Goal: Task Accomplishment & Management: Complete application form

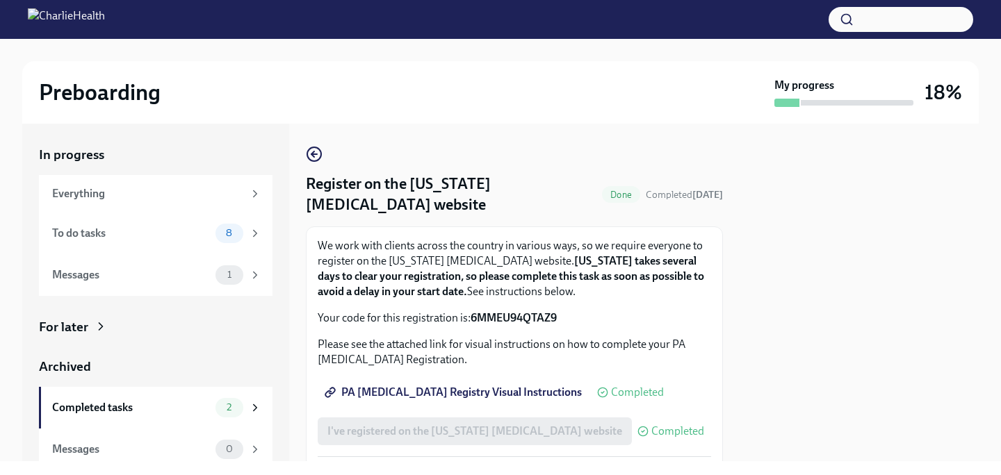
scroll to position [9, 0]
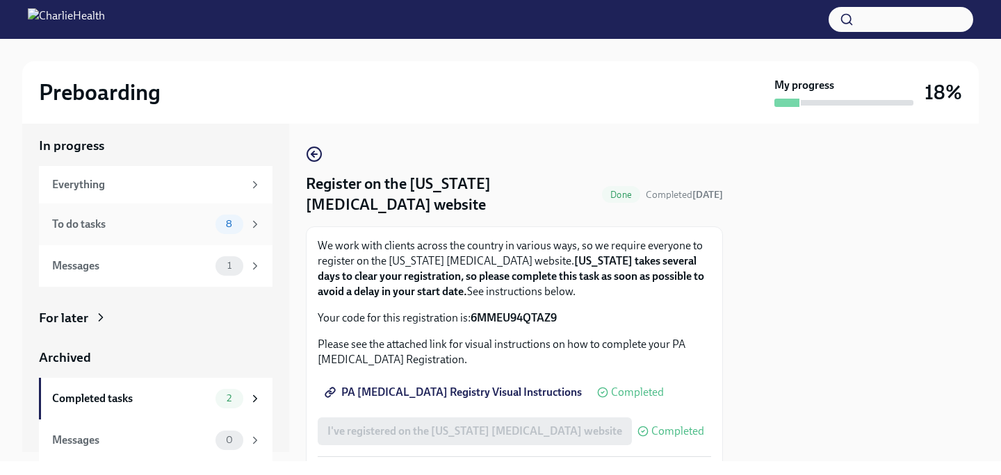
click at [183, 232] on div "To do tasks 8" at bounding box center [156, 224] width 209 height 19
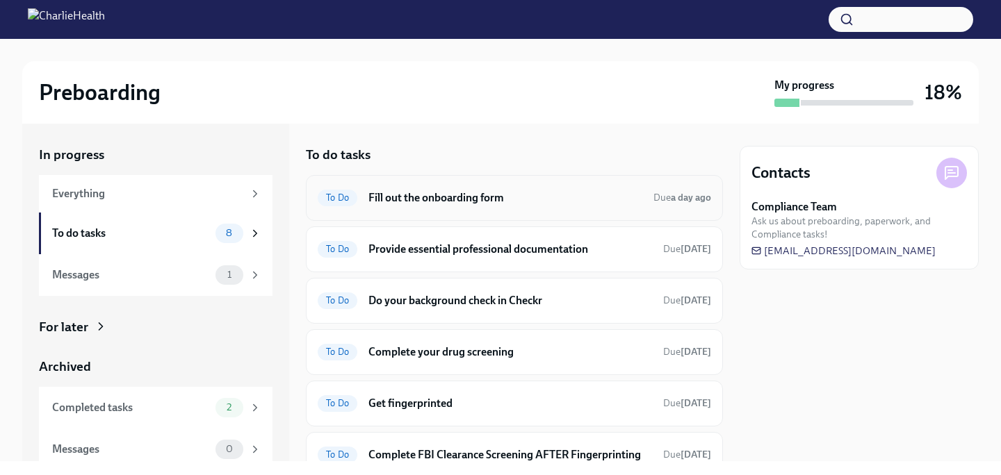
click at [475, 197] on h6 "Fill out the onboarding form" at bounding box center [505, 197] width 274 height 15
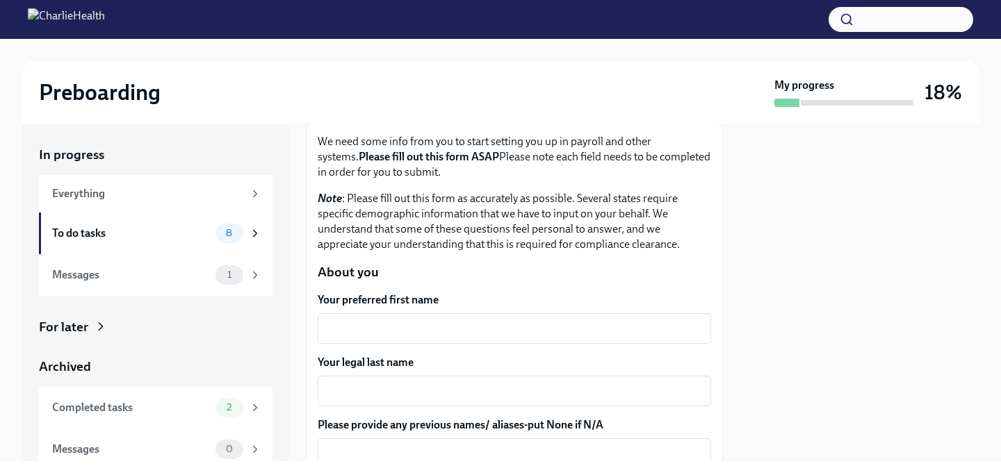
scroll to position [96, 0]
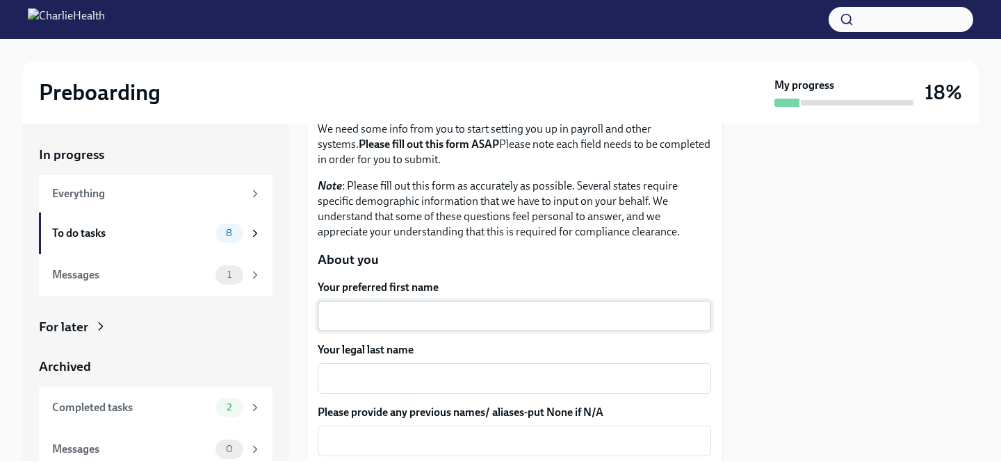
click at [490, 327] on div "x ​" at bounding box center [514, 316] width 393 height 31
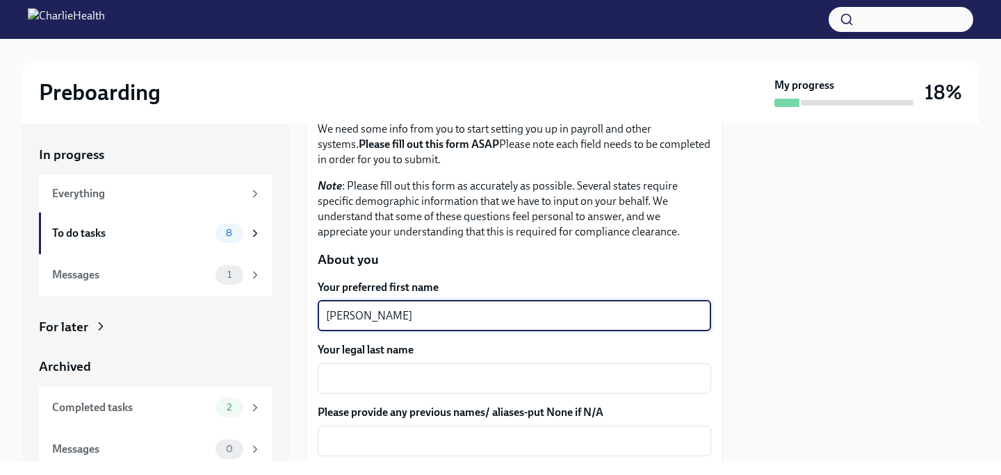
type textarea "[PERSON_NAME]"
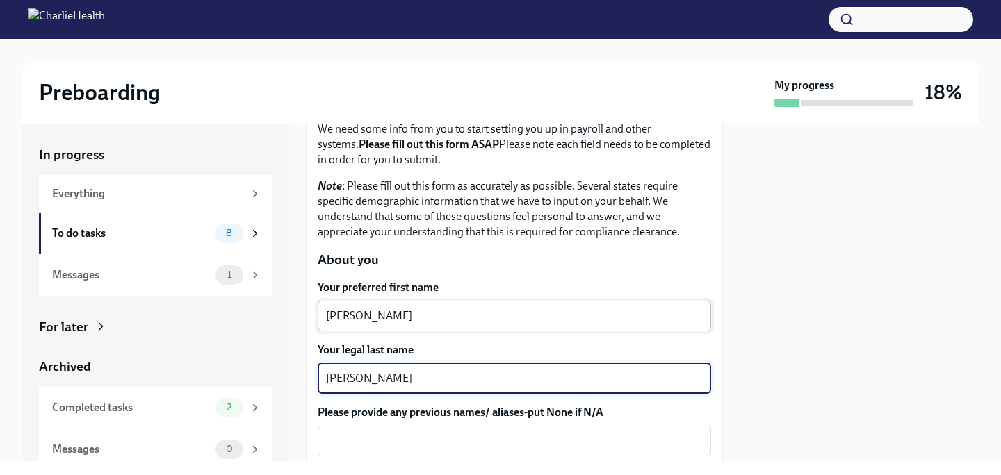
type textarea "[PERSON_NAME]"
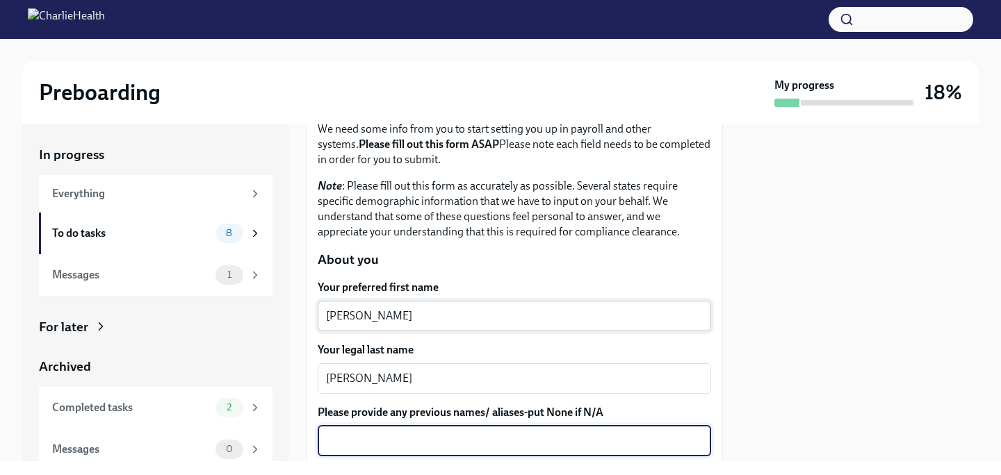
scroll to position [306, 0]
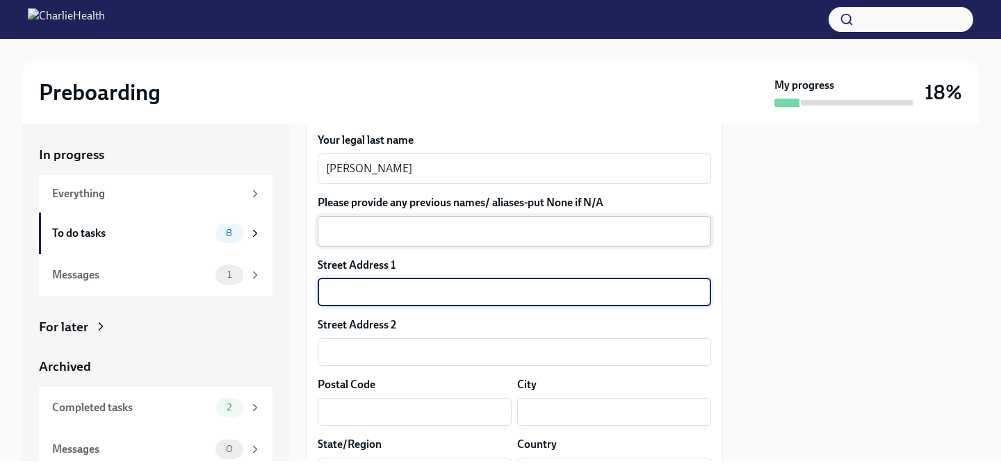
click at [526, 237] on textarea "Please provide any previous names/ aliases-put None if N/A" at bounding box center [514, 231] width 377 height 17
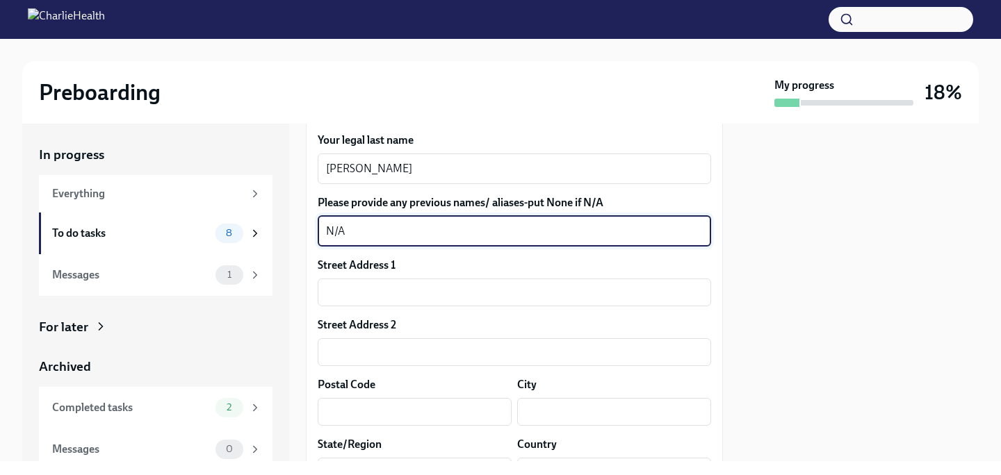
type textarea "N/A"
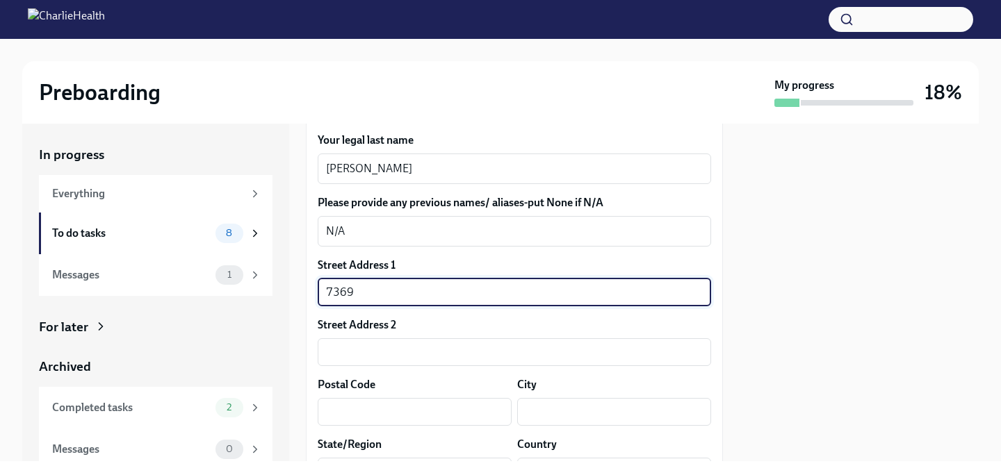
type input "[STREET_ADDRESS]"
type input "32244"
type input "[GEOGRAPHIC_DATA]"
type input "FL"
type input "US"
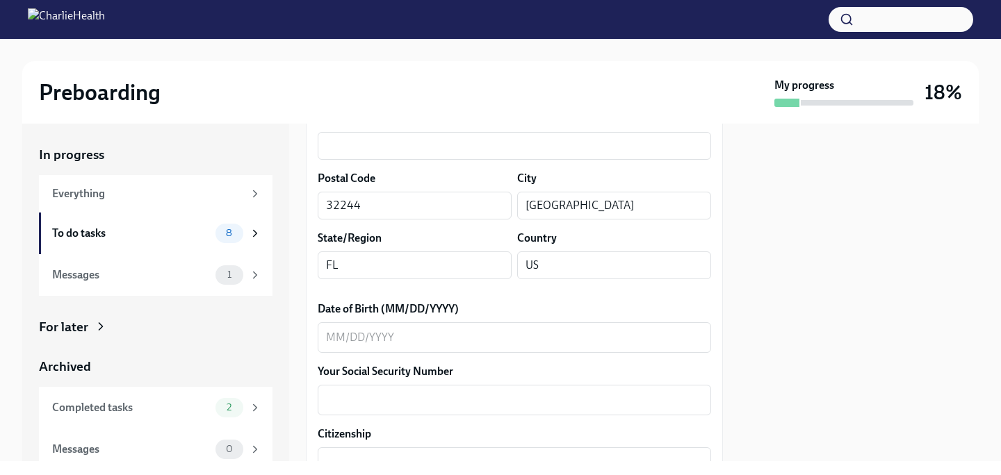
scroll to position [535, 0]
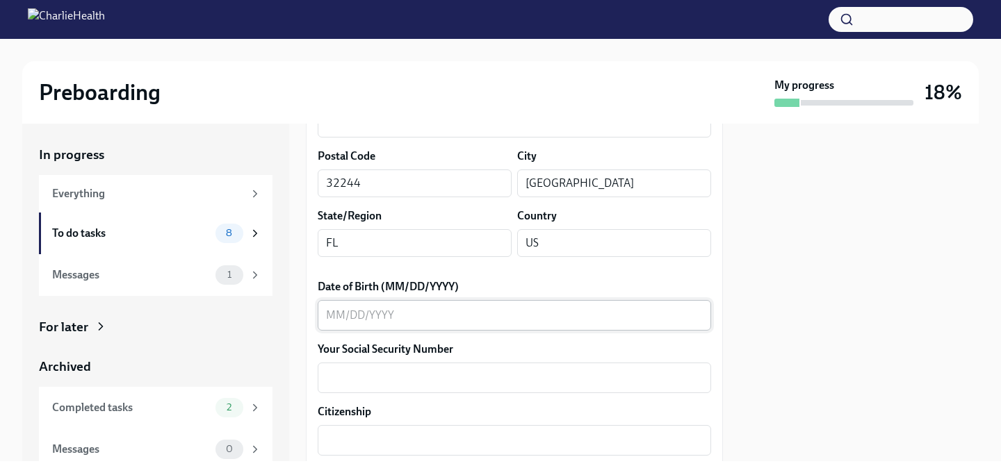
click at [431, 320] on textarea "Date of Birth (MM/DD/YYYY)" at bounding box center [514, 315] width 377 height 17
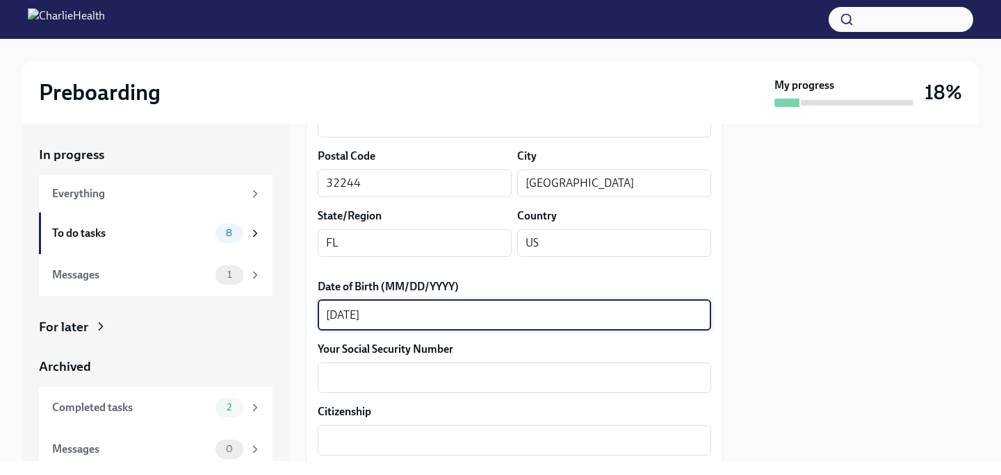
type textarea "[DATE]"
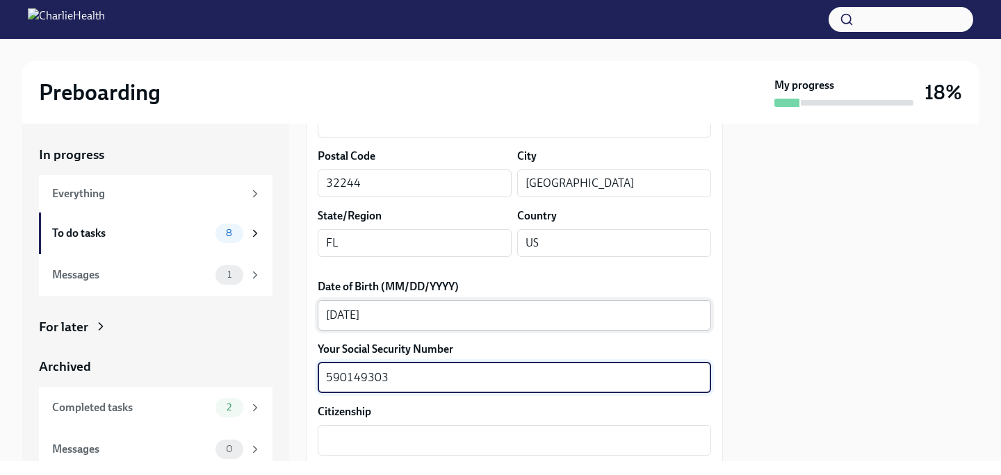
type textarea "590149303"
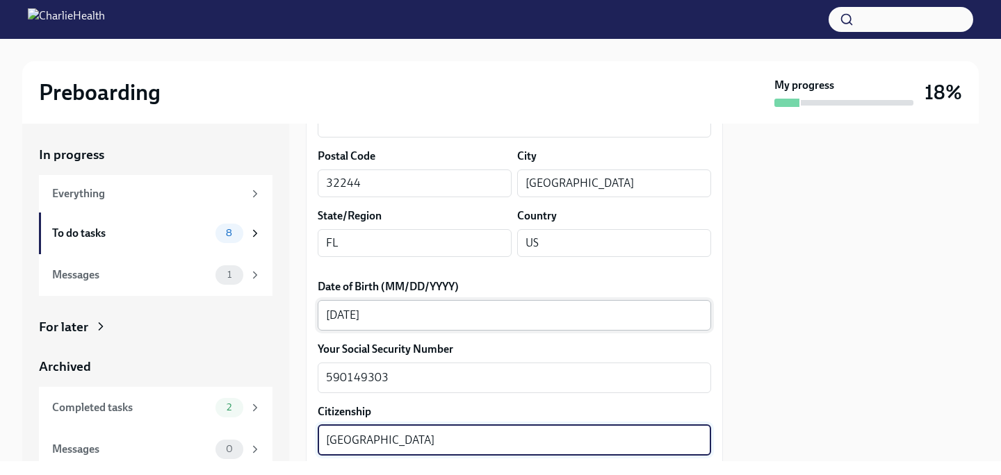
type textarea "[GEOGRAPHIC_DATA]"
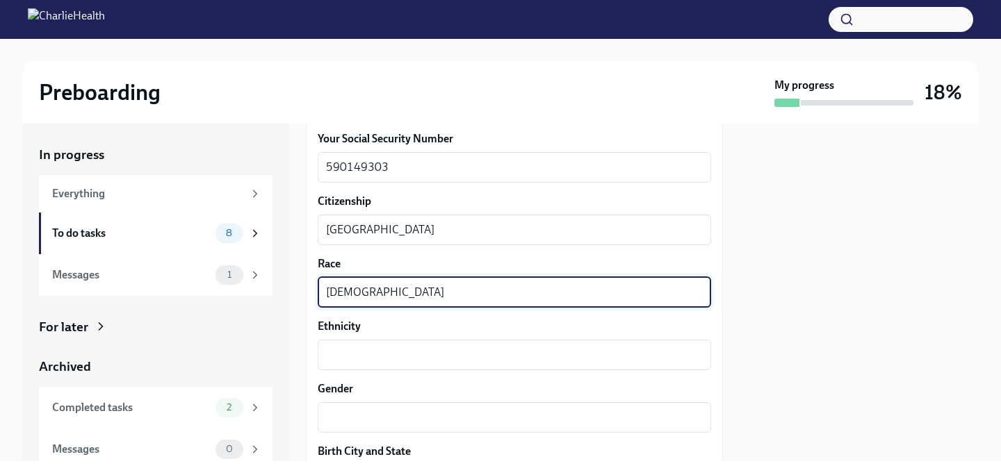
type textarea "[DEMOGRAPHIC_DATA]"
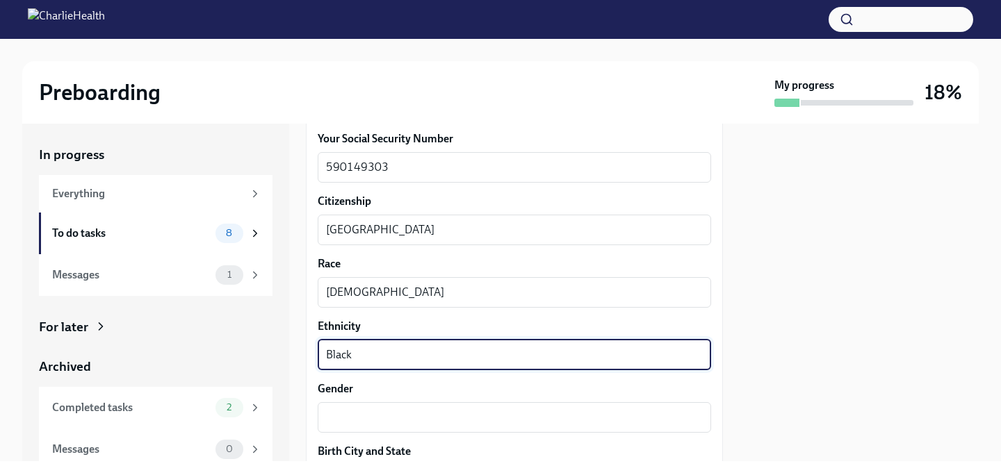
type textarea "Black"
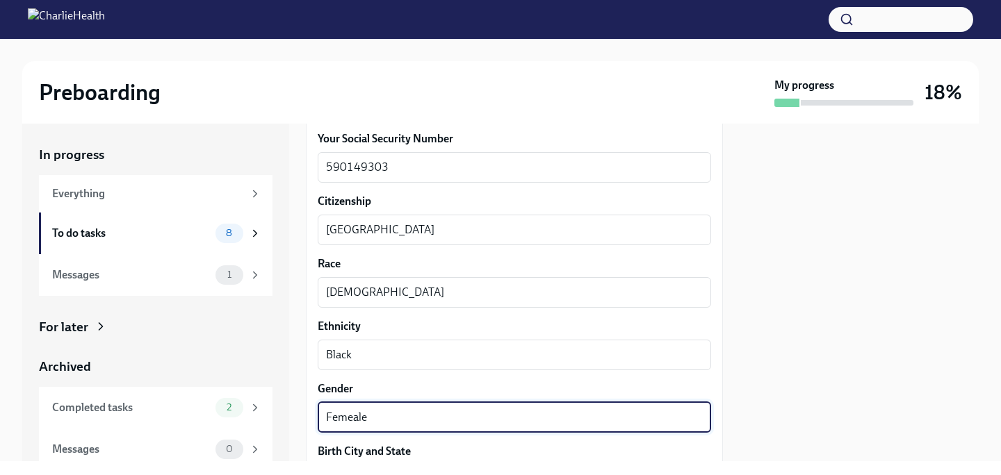
type textarea "Femeale"
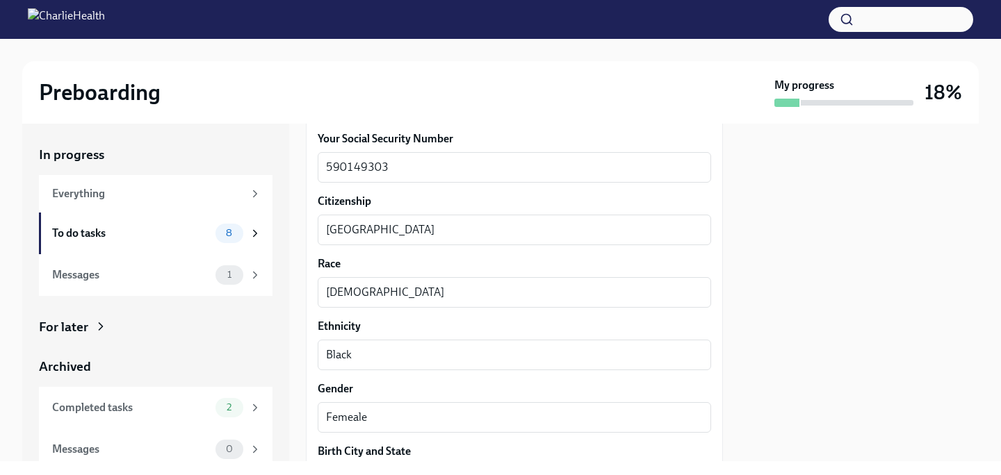
scroll to position [933, 0]
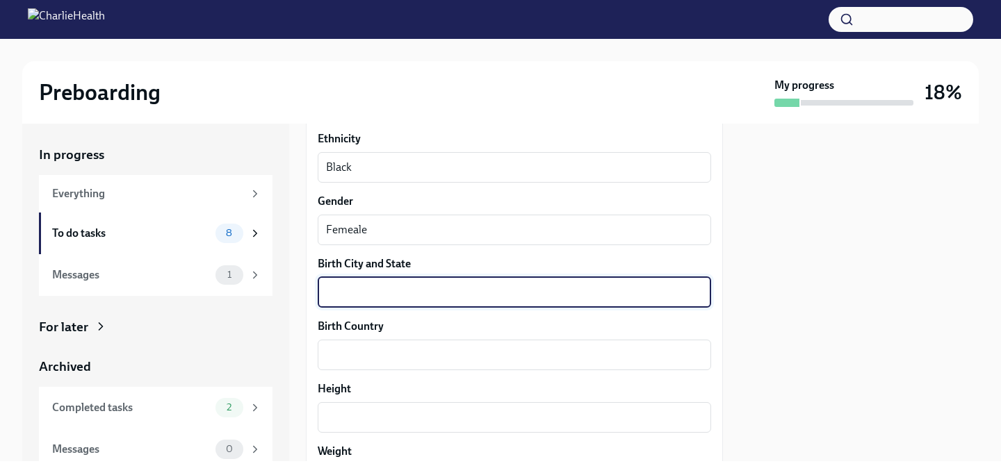
type textarea "J"
type textarea "[GEOGRAPHIC_DATA], [US_STATE]"
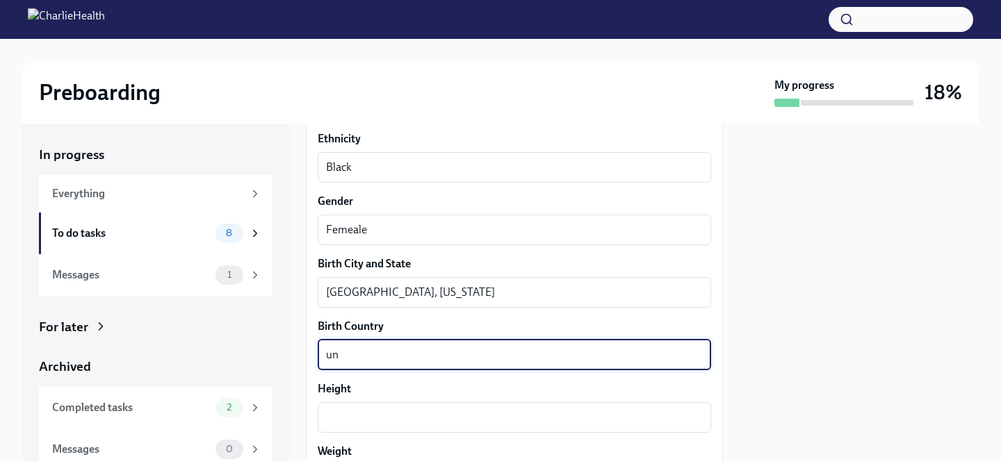
type textarea "u"
type textarea "[GEOGRAPHIC_DATA]"
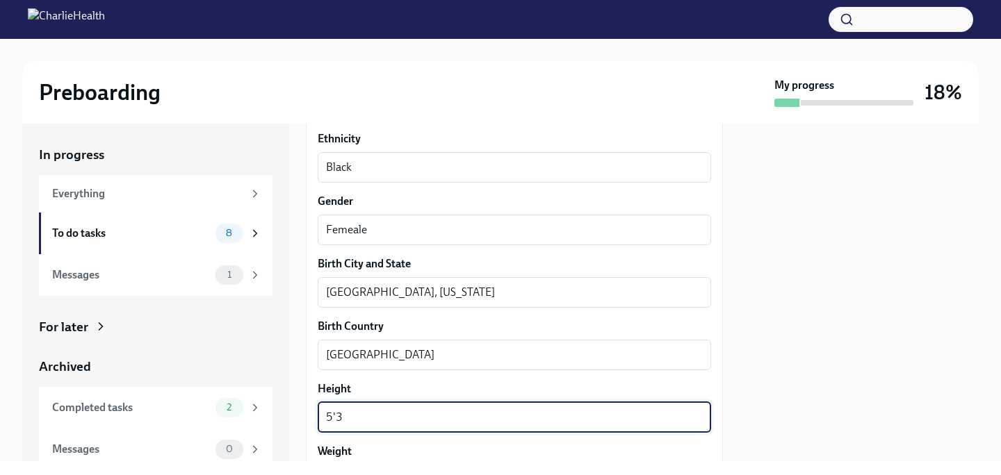
type textarea "5'3"
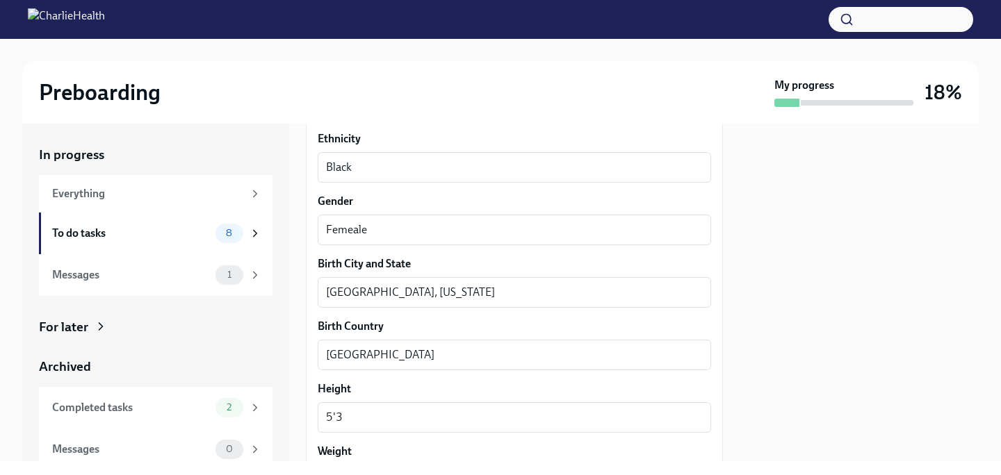
scroll to position [1121, 0]
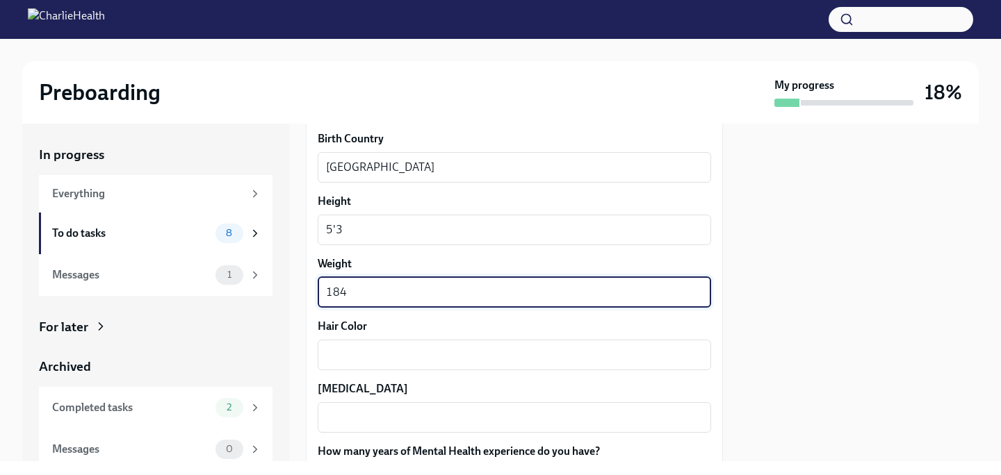
type textarea "184"
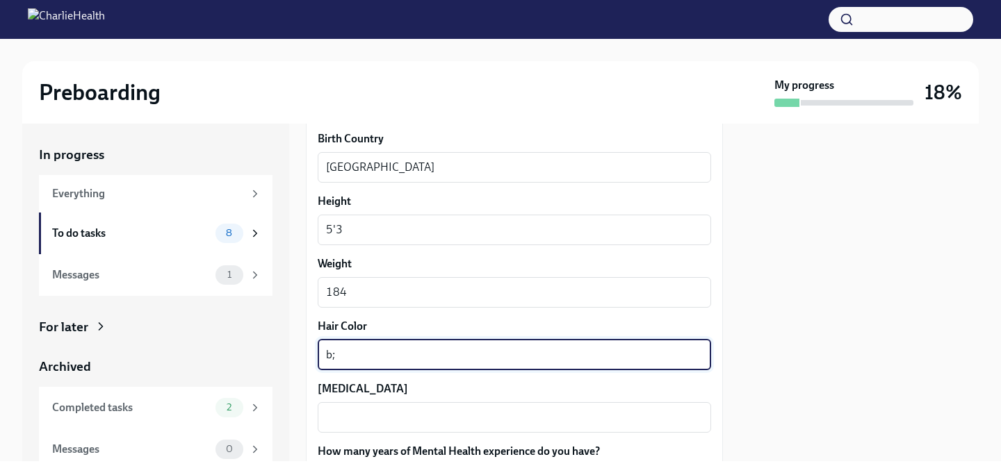
type textarea "b"
type textarea "Black"
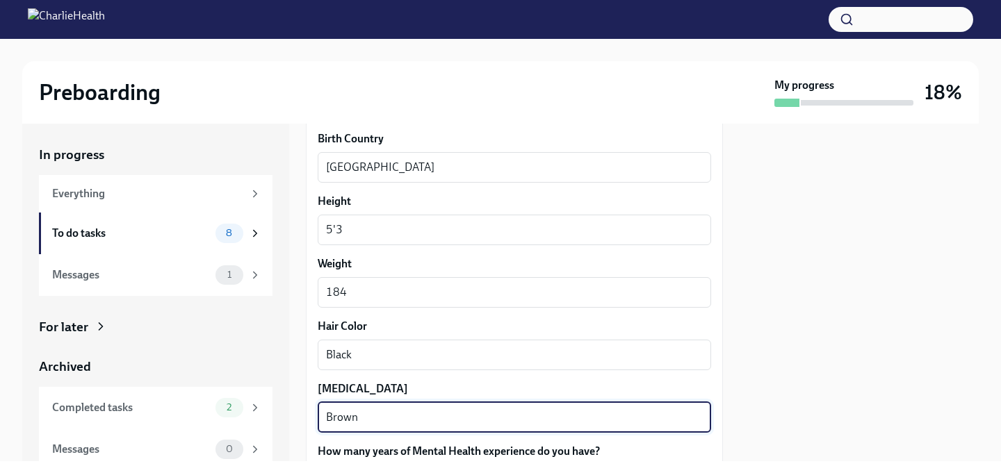
type textarea "Brown"
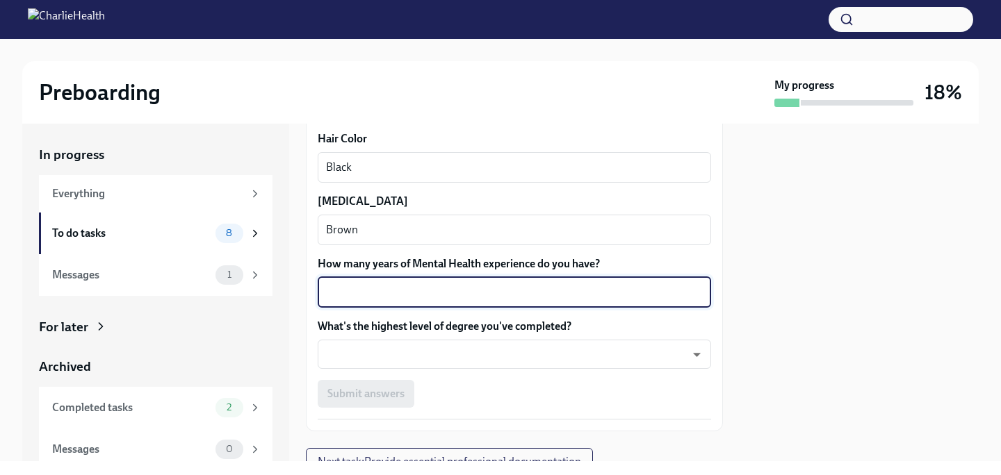
click at [489, 295] on textarea "How many years of Mental Health experience do you have?" at bounding box center [514, 292] width 377 height 17
click at [567, 299] on textarea "How many years of Mental Health experience do you have?" at bounding box center [514, 292] width 377 height 17
type textarea "14"
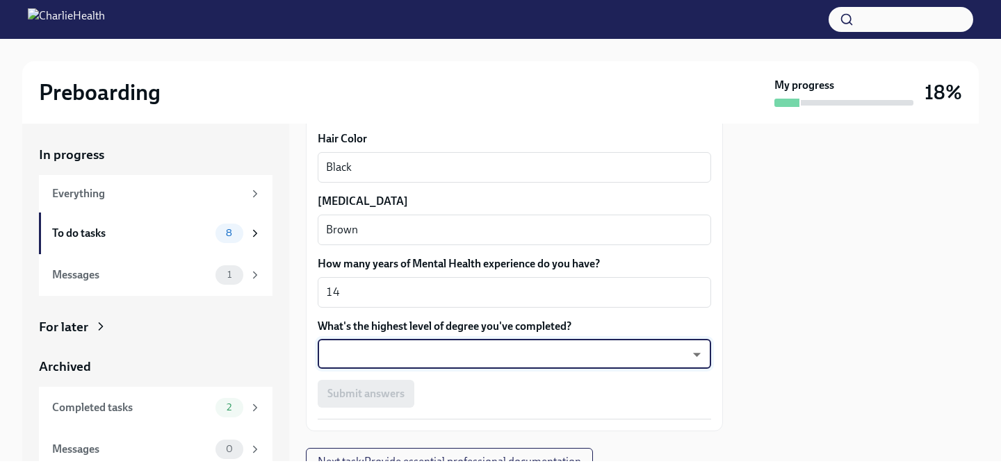
click at [567, 359] on body "Preboarding My progress 18% In progress Everything To do tasks 8 Messages 1 For…" at bounding box center [500, 237] width 1001 height 475
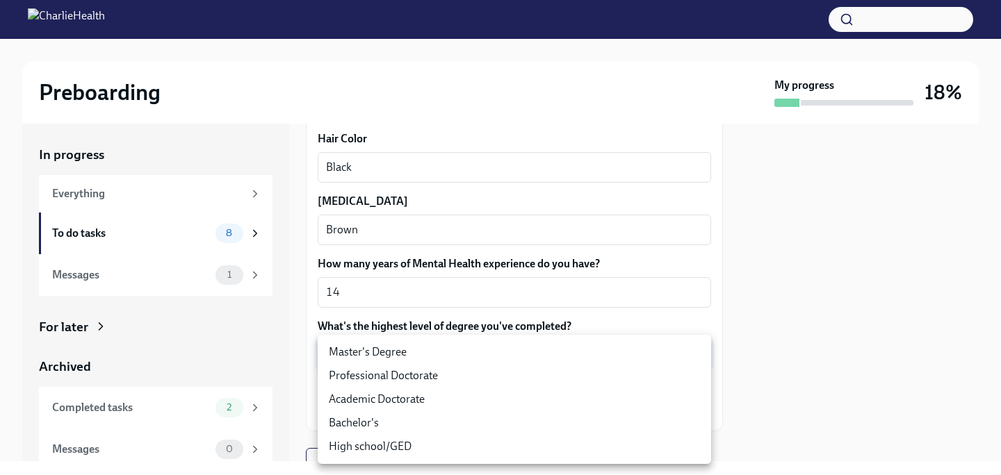
click at [567, 357] on li "Master's Degree" at bounding box center [514, 353] width 393 height 24
type input "2vBr-ghkD"
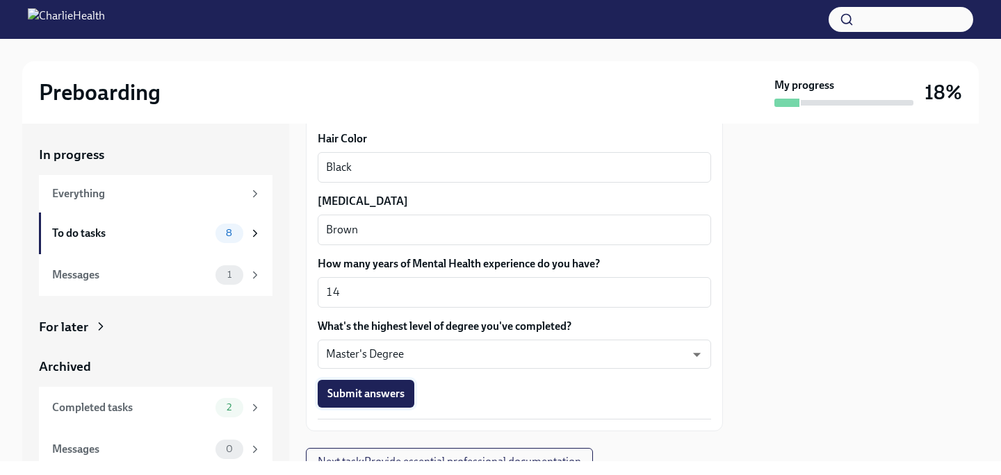
click at [385, 397] on span "Submit answers" at bounding box center [365, 394] width 77 height 14
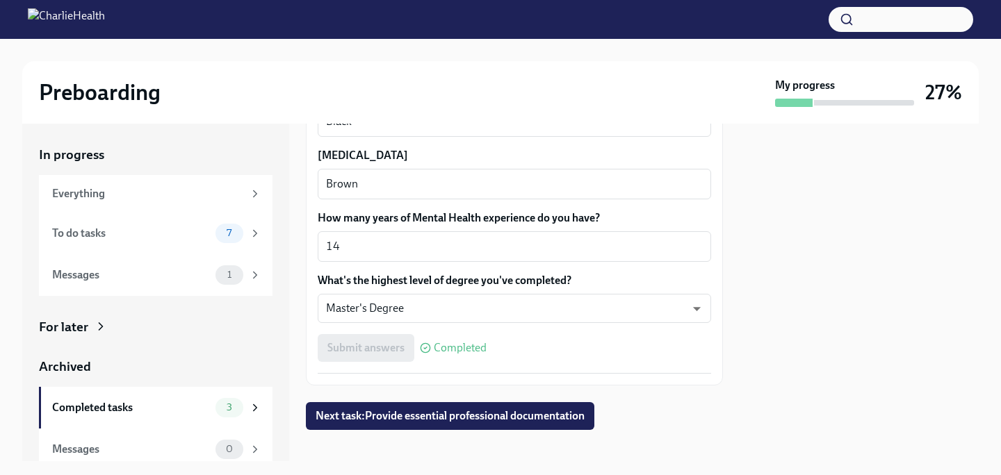
scroll to position [1367, 0]
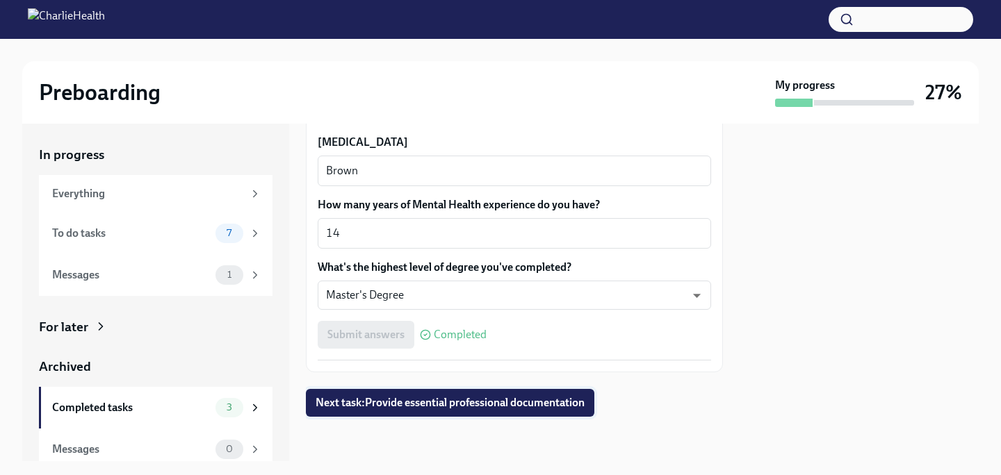
click at [385, 402] on span "Next task : Provide essential professional documentation" at bounding box center [450, 403] width 269 height 14
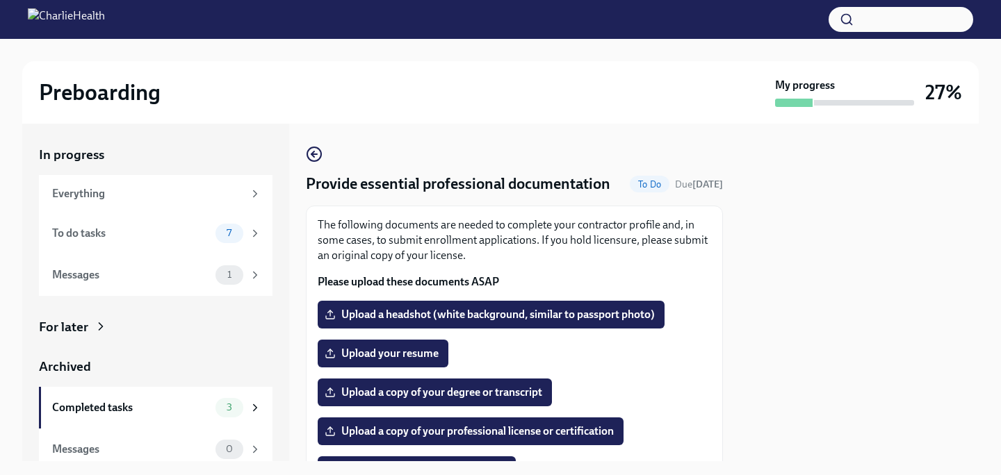
click at [385, 402] on label "Upload a copy of your degree or transcript" at bounding box center [435, 393] width 234 height 28
click at [0, 0] on input "Upload a copy of your degree or transcript" at bounding box center [0, 0] width 0 height 0
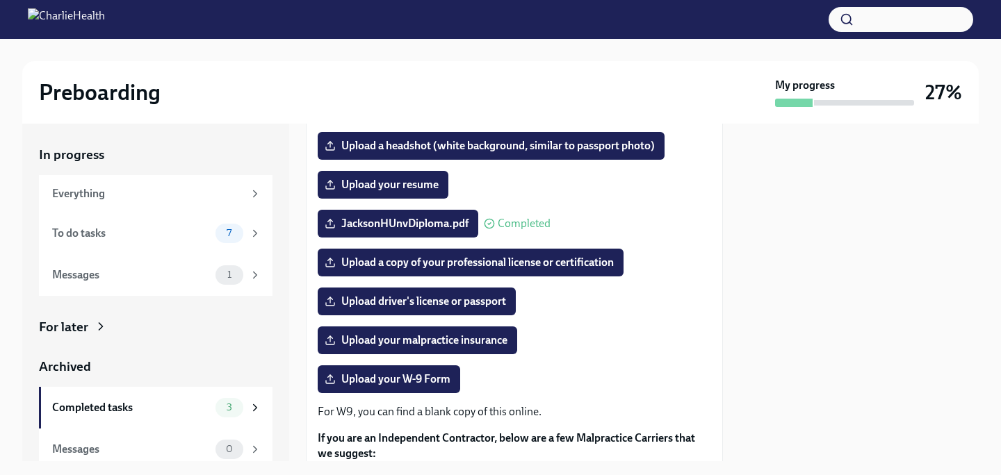
scroll to position [168, 0]
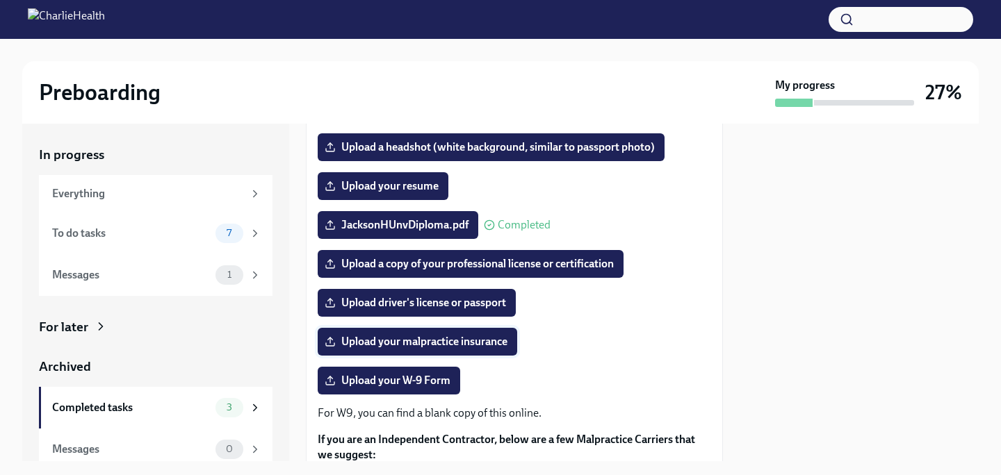
click at [441, 344] on span "Upload your malpractice insurance" at bounding box center [417, 342] width 180 height 14
click at [0, 0] on input "Upload your malpractice insurance" at bounding box center [0, 0] width 0 height 0
click at [407, 348] on span "AICertificate_K12 Virtual Schools LLC 1.pdf" at bounding box center [437, 342] width 220 height 14
click at [0, 0] on input "AICertificate_K12 Virtual Schools LLC 1.pdf" at bounding box center [0, 0] width 0 height 0
click at [482, 342] on span "AICertificate_K12 Virtual Schools LLC 1.pdf" at bounding box center [437, 342] width 220 height 14
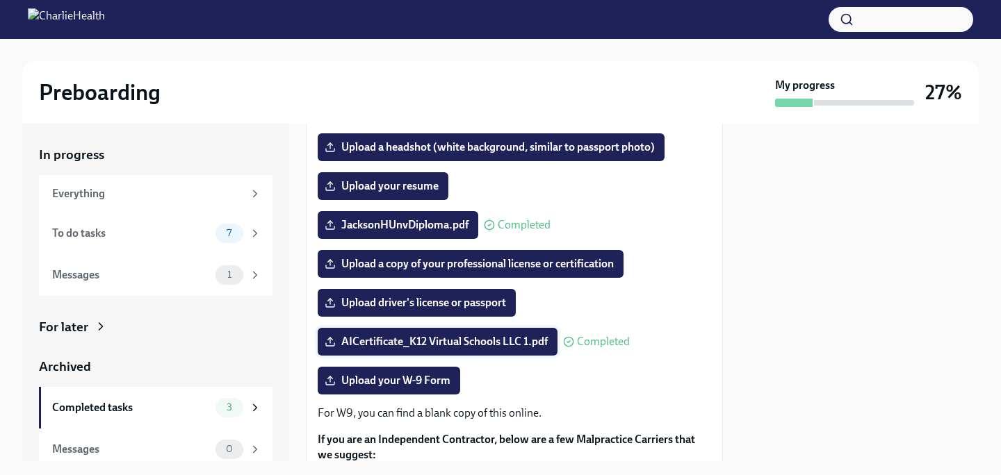
click at [0, 0] on input "AICertificate_K12 Virtual Schools LLC 1.pdf" at bounding box center [0, 0] width 0 height 0
click at [472, 342] on span "AICertificate_K12 Virtual Schools LLC 1.pdf" at bounding box center [437, 342] width 220 height 14
click at [0, 0] on input "AICertificate_K12 Virtual Schools LLC 1.pdf" at bounding box center [0, 0] width 0 height 0
click at [449, 307] on span "Upload driver's license or passport" at bounding box center [416, 303] width 179 height 14
click at [0, 0] on input "Upload driver's license or passport" at bounding box center [0, 0] width 0 height 0
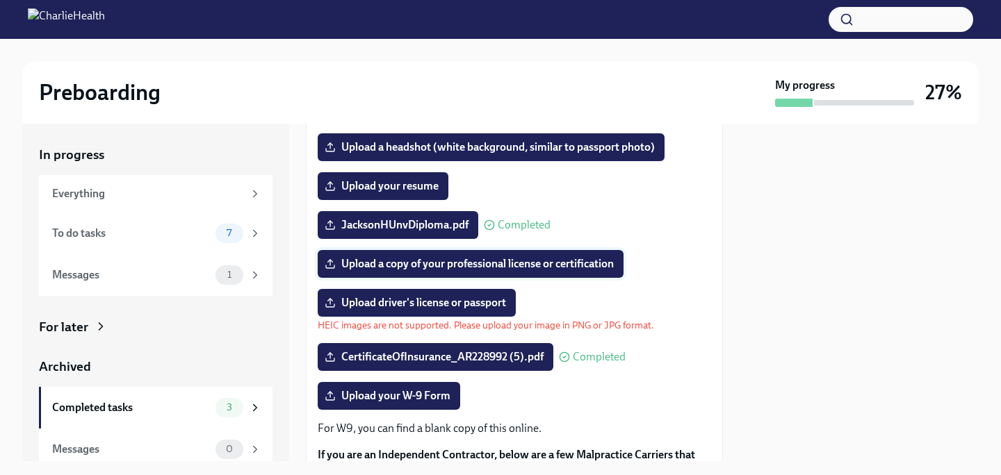
click at [490, 264] on span "Upload a copy of your professional license or certification" at bounding box center [470, 264] width 286 height 14
click at [0, 0] on input "Upload a copy of your professional license or certification" at bounding box center [0, 0] width 0 height 0
click at [415, 185] on span "Upload your resume" at bounding box center [382, 186] width 111 height 14
click at [0, 0] on input "Upload your resume" at bounding box center [0, 0] width 0 height 0
click at [471, 261] on span "Upload a copy of your professional license or certification" at bounding box center [470, 264] width 286 height 14
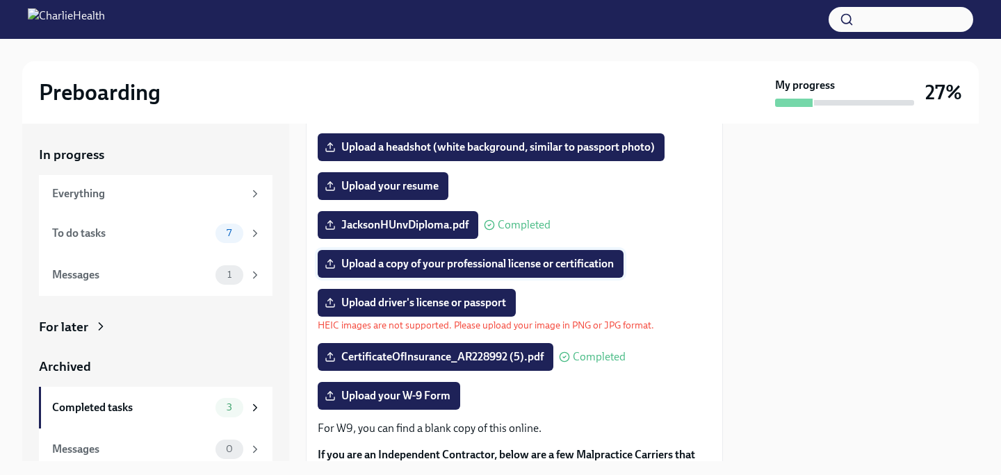
click at [0, 0] on input "Upload a copy of your professional license or certification" at bounding box center [0, 0] width 0 height 0
click at [425, 181] on span "Upload your resume" at bounding box center [382, 186] width 111 height 14
click at [0, 0] on input "Upload your resume" at bounding box center [0, 0] width 0 height 0
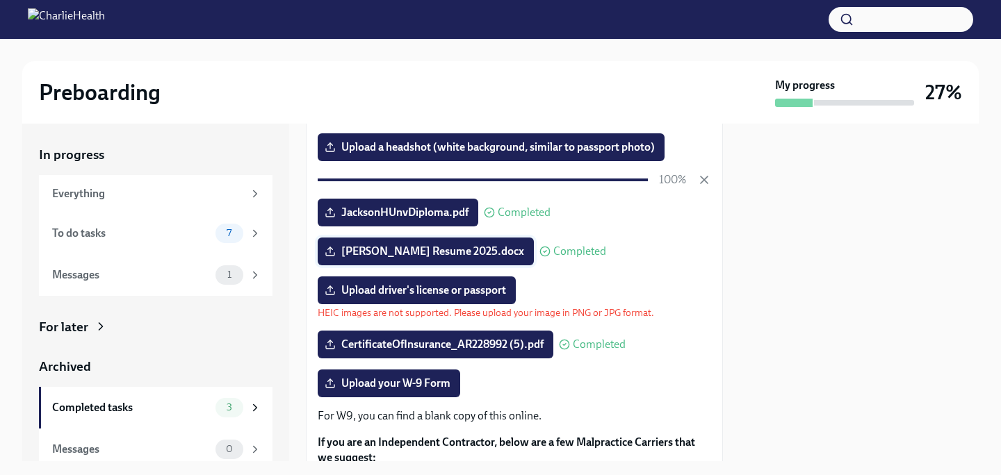
click at [458, 254] on span "[PERSON_NAME] Resume 2025.docx" at bounding box center [425, 252] width 197 height 14
click at [0, 0] on input "[PERSON_NAME] Resume 2025.docx" at bounding box center [0, 0] width 0 height 0
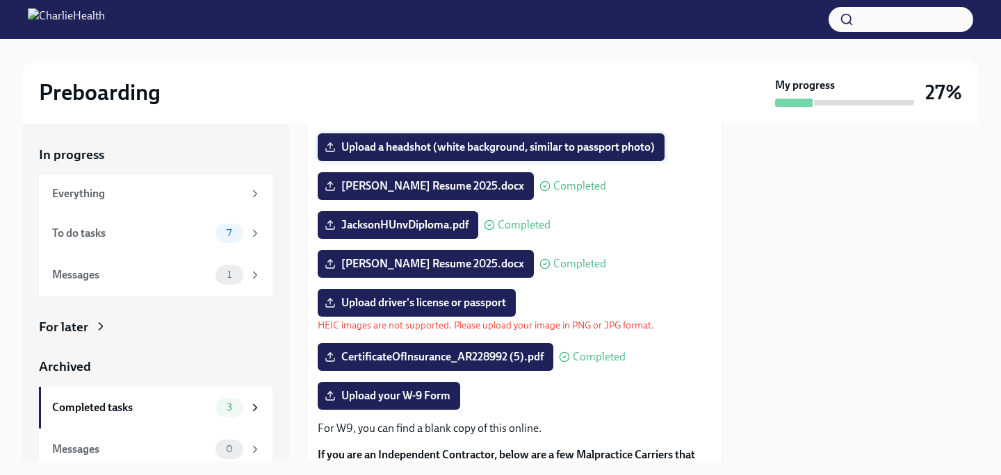
click at [567, 145] on span "Upload a headshot (white background, similar to passport photo)" at bounding box center [490, 147] width 327 height 14
click at [0, 0] on input "Upload a headshot (white background, similar to passport photo)" at bounding box center [0, 0] width 0 height 0
click at [478, 303] on span "Upload driver's license or passport" at bounding box center [416, 303] width 179 height 14
click at [0, 0] on input "Upload driver's license or passport" at bounding box center [0, 0] width 0 height 0
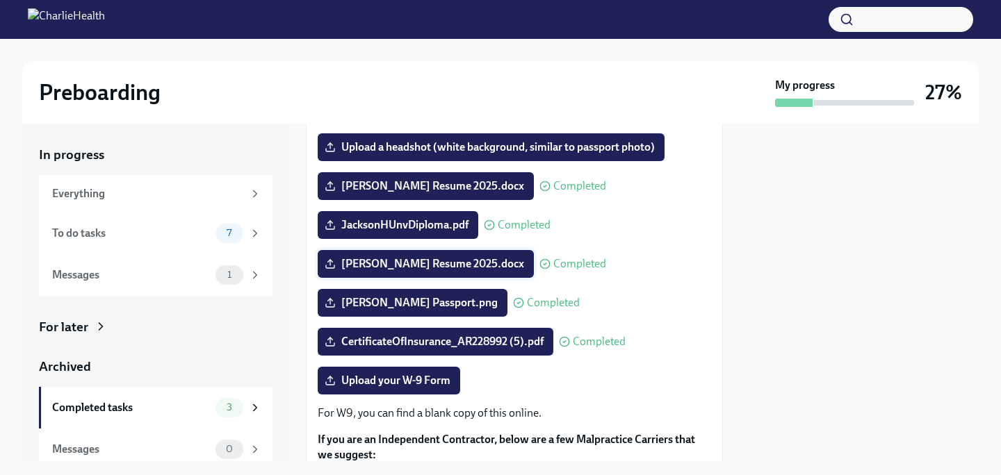
click at [451, 263] on span "[PERSON_NAME] Resume 2025.docx" at bounding box center [425, 264] width 197 height 14
click at [0, 0] on input "[PERSON_NAME] Resume 2025.docx" at bounding box center [0, 0] width 0 height 0
click at [441, 260] on span "[PERSON_NAME] Resume 2025.docx" at bounding box center [425, 264] width 197 height 14
click at [0, 0] on input "[PERSON_NAME] Resume 2025.docx" at bounding box center [0, 0] width 0 height 0
click at [409, 263] on span "[PERSON_NAME] Resume 2025.docx" at bounding box center [425, 264] width 197 height 14
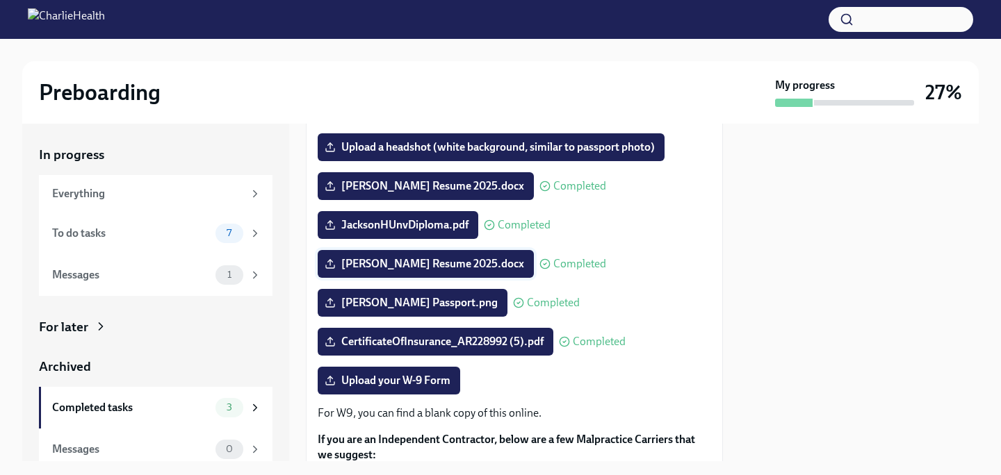
click at [0, 0] on input "[PERSON_NAME] Resume 2025.docx" at bounding box center [0, 0] width 0 height 0
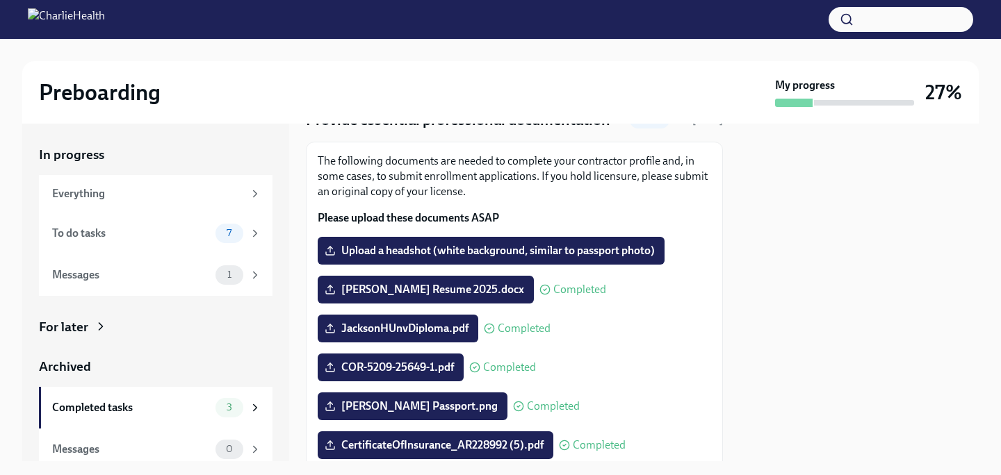
scroll to position [55, 0]
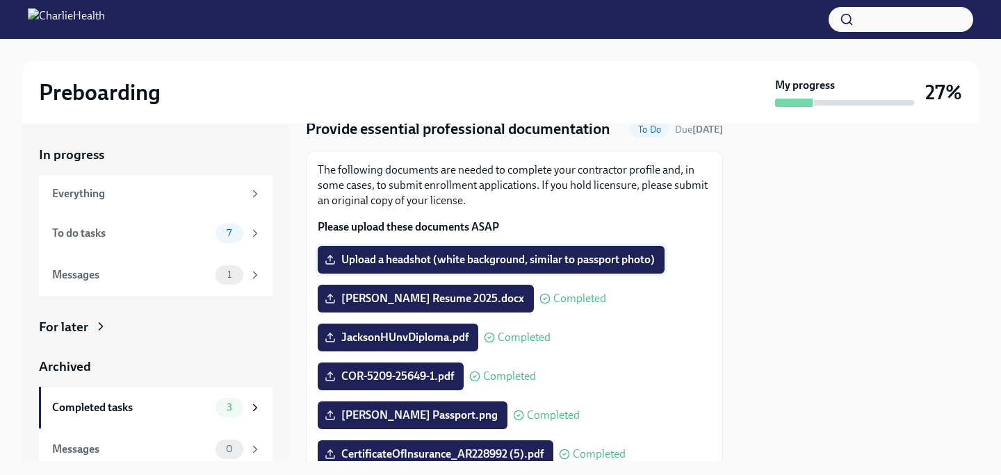
click at [488, 254] on span "Upload a headshot (white background, similar to passport photo)" at bounding box center [490, 260] width 327 height 14
click at [0, 0] on input "Upload a headshot (white background, similar to passport photo)" at bounding box center [0, 0] width 0 height 0
click at [567, 258] on span "Upload a headshot (white background, similar to passport photo)" at bounding box center [490, 260] width 327 height 14
click at [0, 0] on input "Upload a headshot (white background, similar to passport photo)" at bounding box center [0, 0] width 0 height 0
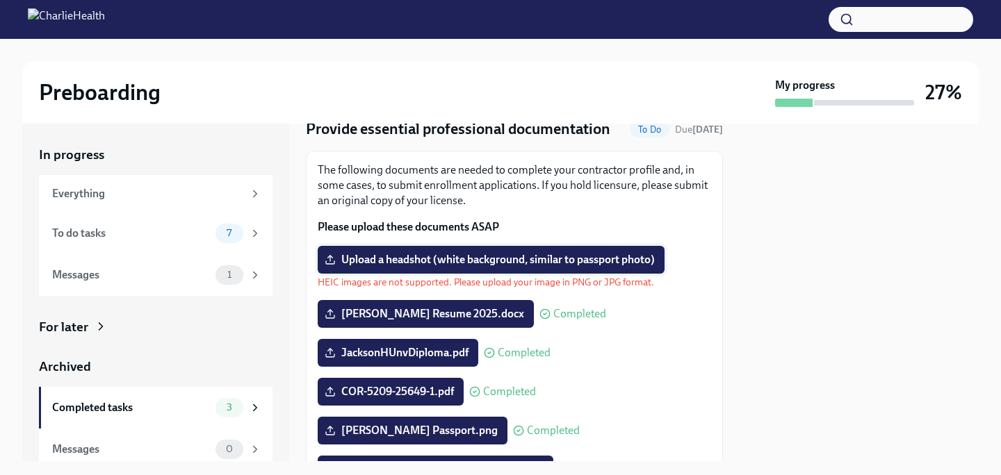
click at [567, 267] on label "Upload a headshot (white background, similar to passport photo)" at bounding box center [491, 260] width 347 height 28
click at [0, 0] on input "Upload a headshot (white background, similar to passport photo)" at bounding box center [0, 0] width 0 height 0
click at [87, 192] on div "Everything" at bounding box center [147, 193] width 191 height 15
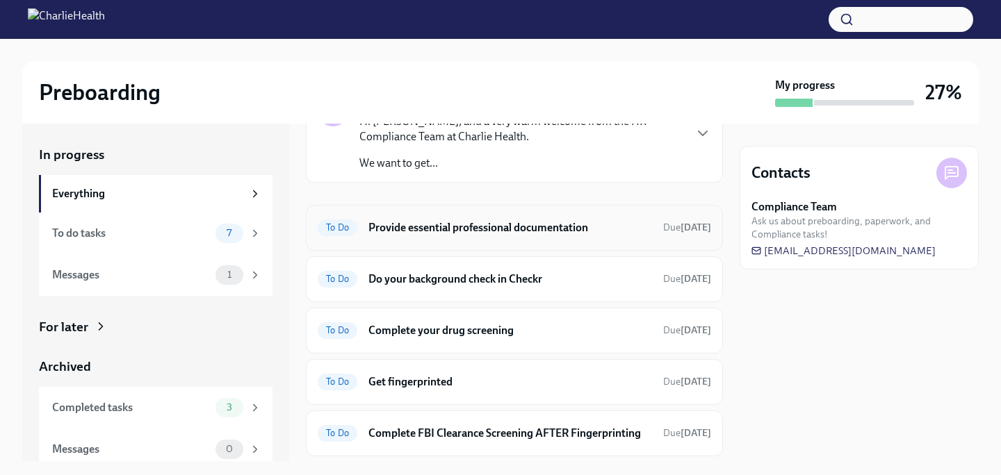
scroll to position [94, 0]
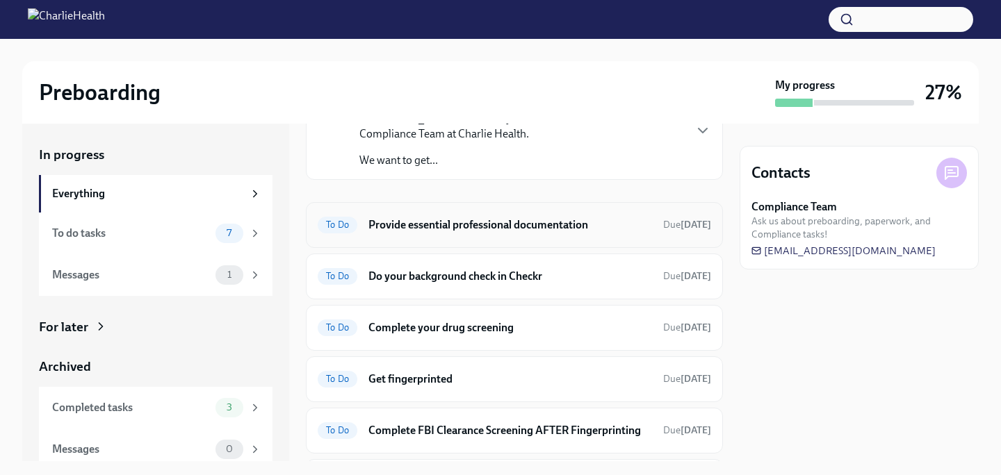
click at [487, 226] on h6 "Provide essential professional documentation" at bounding box center [510, 225] width 284 height 15
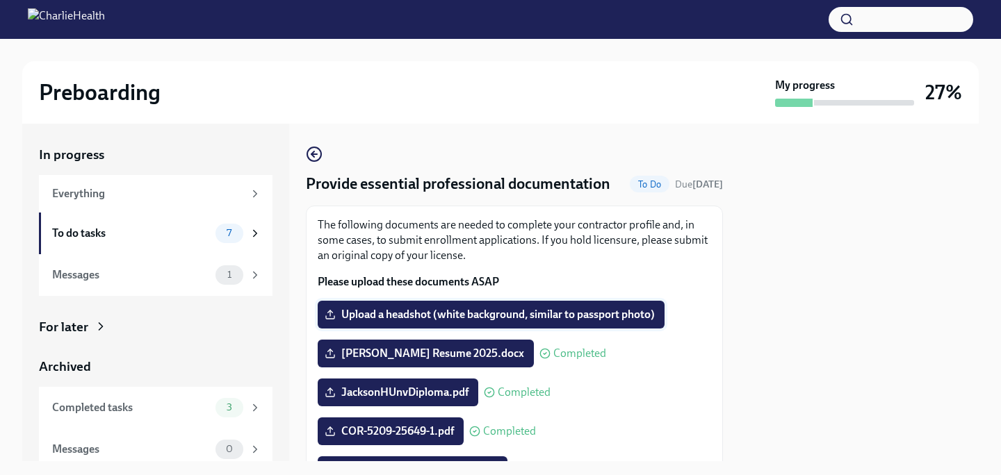
click at [535, 311] on span "Upload a headshot (white background, similar to passport photo)" at bounding box center [490, 315] width 327 height 14
click at [0, 0] on input "Upload a headshot (white background, similar to passport photo)" at bounding box center [0, 0] width 0 height 0
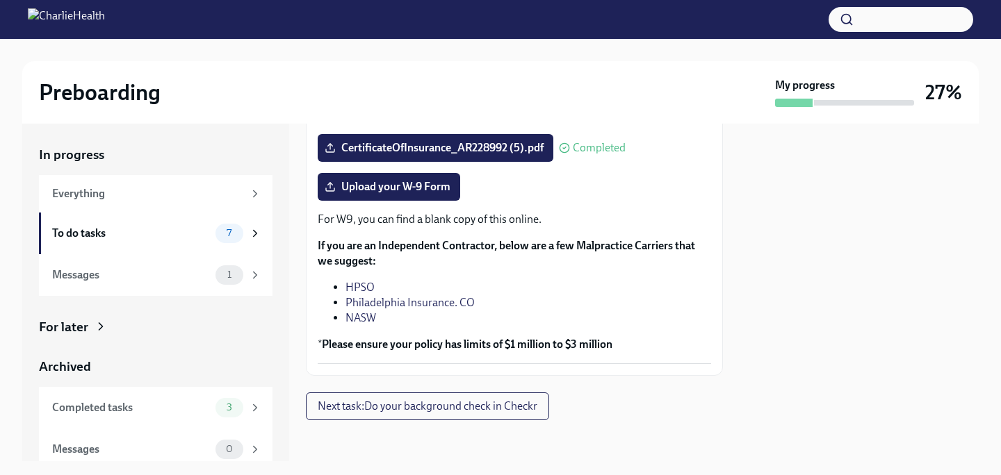
scroll to position [365, 0]
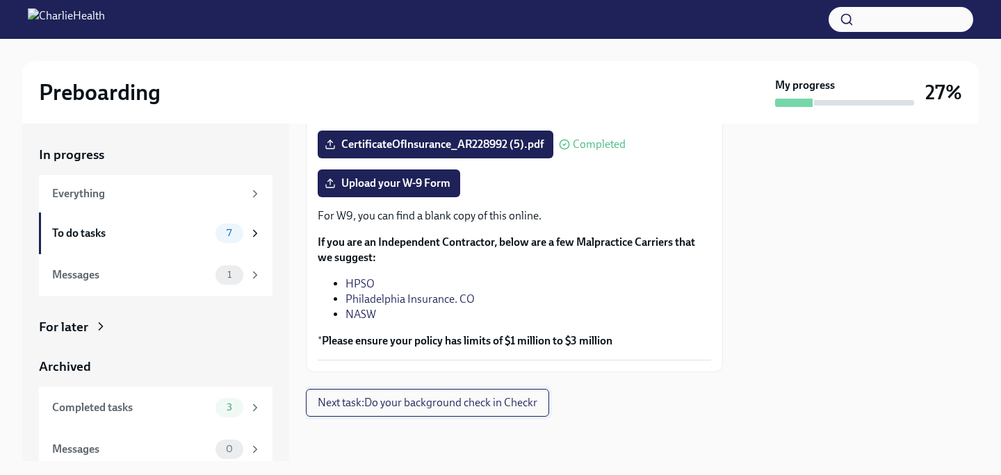
click at [549, 398] on button "Next task : Do your background check in Checkr" at bounding box center [427, 403] width 243 height 28
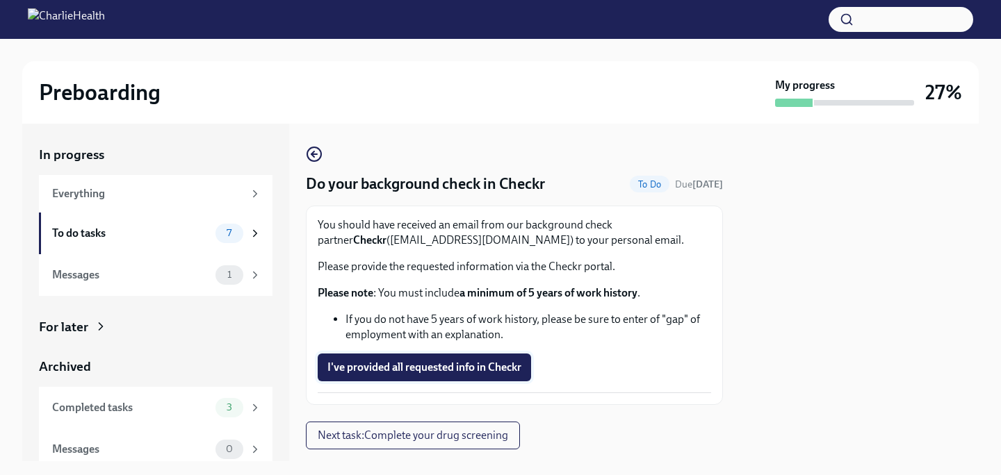
click at [518, 372] on span "I've provided all requested info in Checkr" at bounding box center [424, 368] width 194 height 14
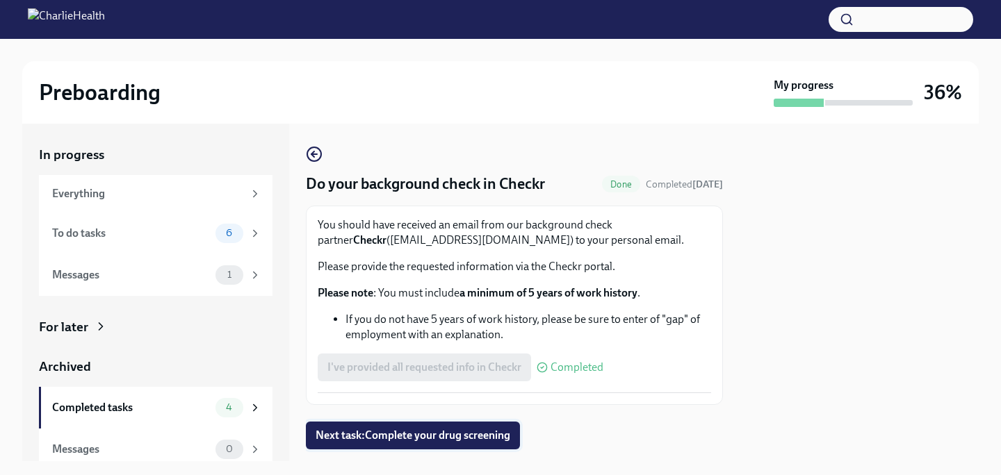
click at [509, 444] on button "Next task : Complete your drug screening" at bounding box center [413, 436] width 214 height 28
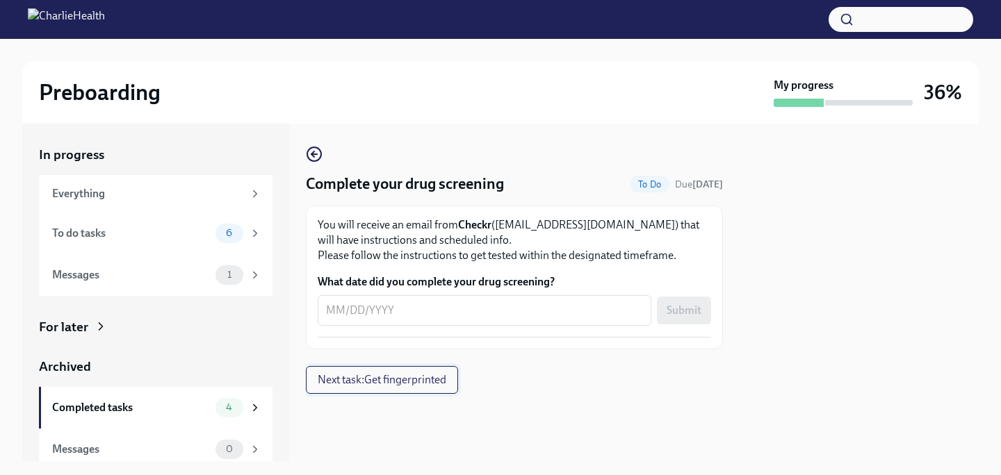
click at [405, 379] on span "Next task : Get fingerprinted" at bounding box center [382, 380] width 129 height 14
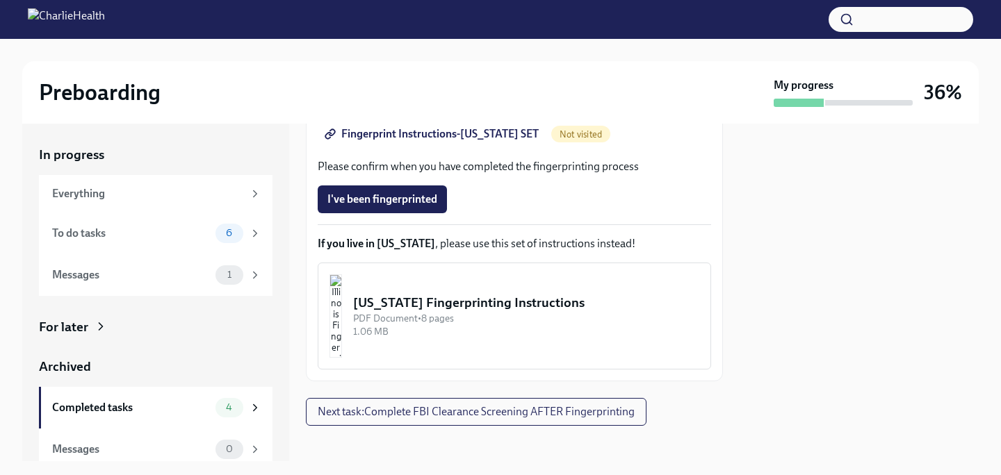
scroll to position [382, 0]
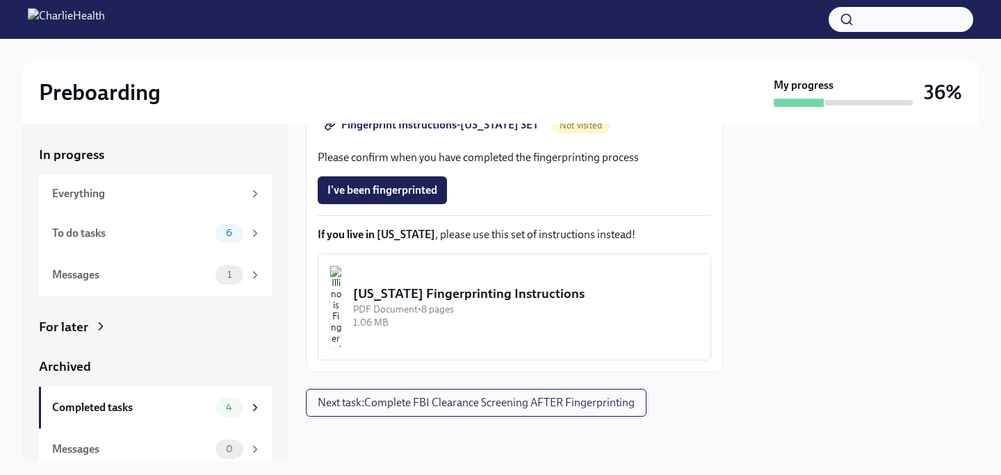
click at [477, 405] on span "Next task : Complete FBI Clearance Screening AFTER Fingerprinting" at bounding box center [476, 403] width 317 height 14
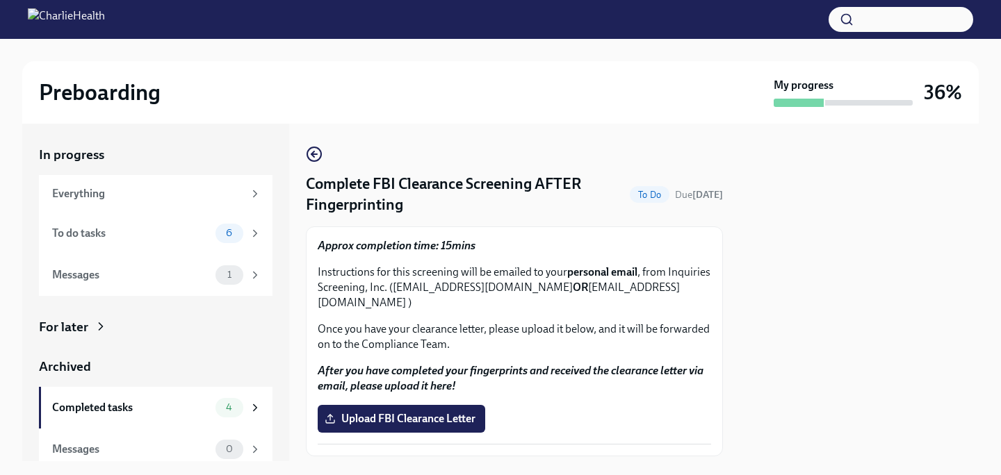
scroll to position [69, 0]
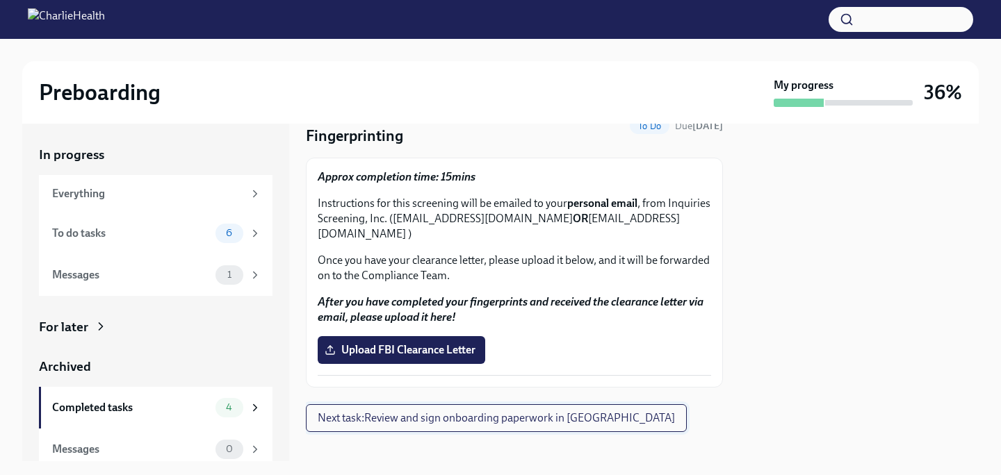
click at [504, 412] on span "Next task : Review and sign onboarding paperwork in [GEOGRAPHIC_DATA]" at bounding box center [496, 419] width 357 height 14
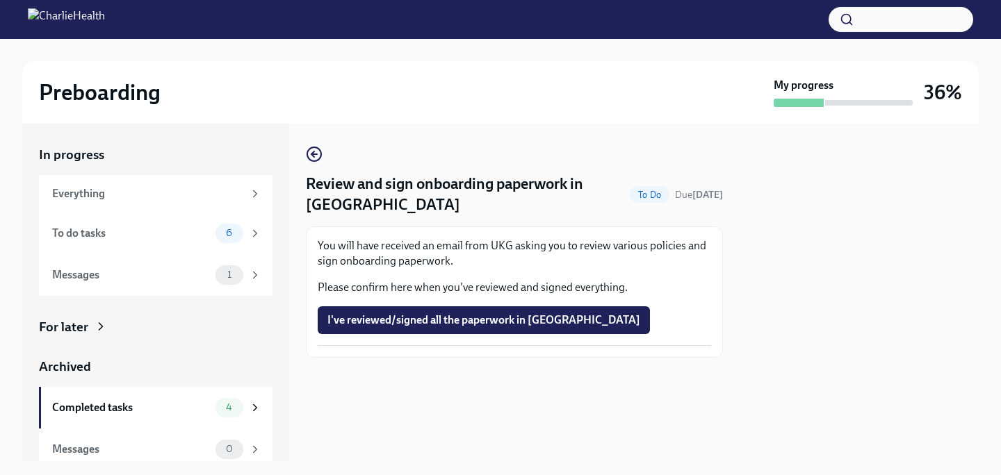
click at [482, 352] on div "You will have received an email from UKG asking you to review various policies …" at bounding box center [514, 292] width 417 height 131
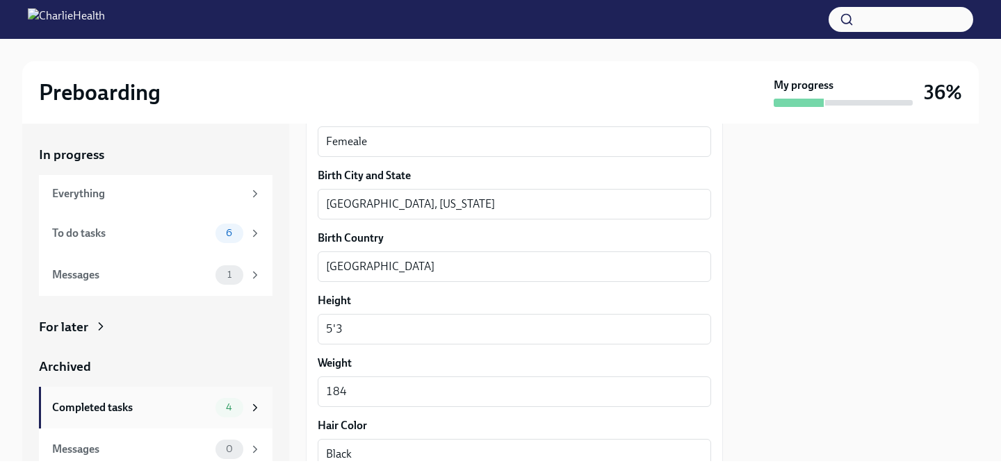
scroll to position [9, 0]
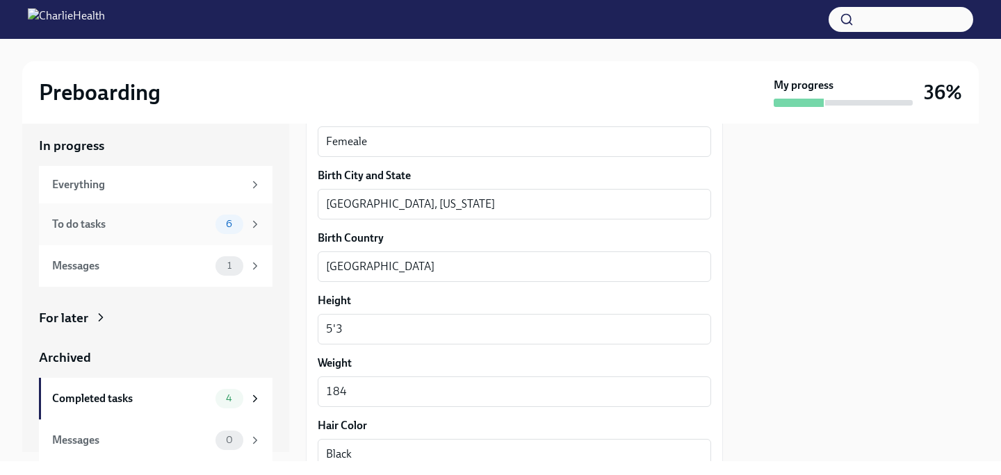
click at [234, 229] on span "6" at bounding box center [229, 224] width 23 height 10
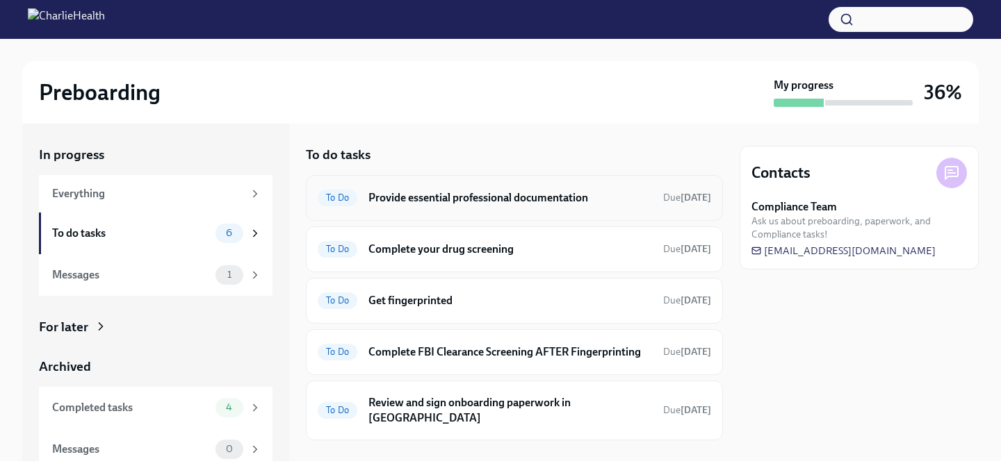
click at [539, 200] on h6 "Provide essential professional documentation" at bounding box center [510, 197] width 284 height 15
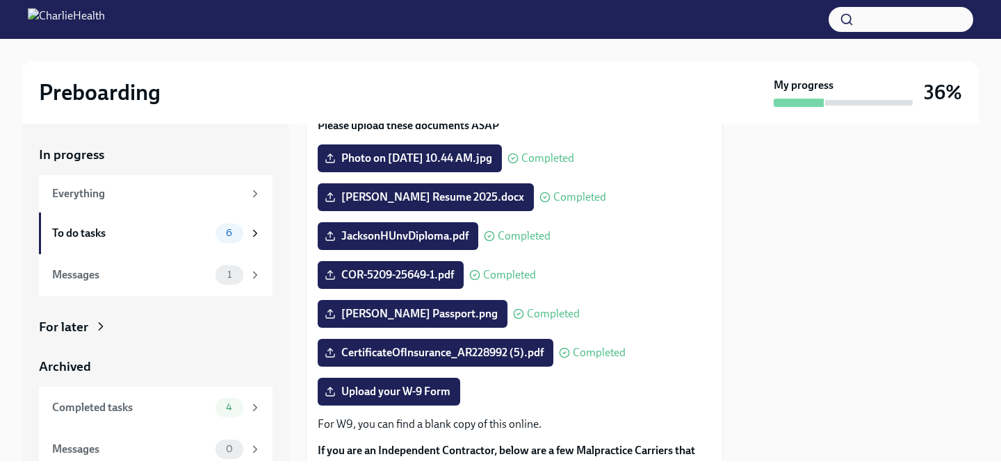
scroll to position [136, 0]
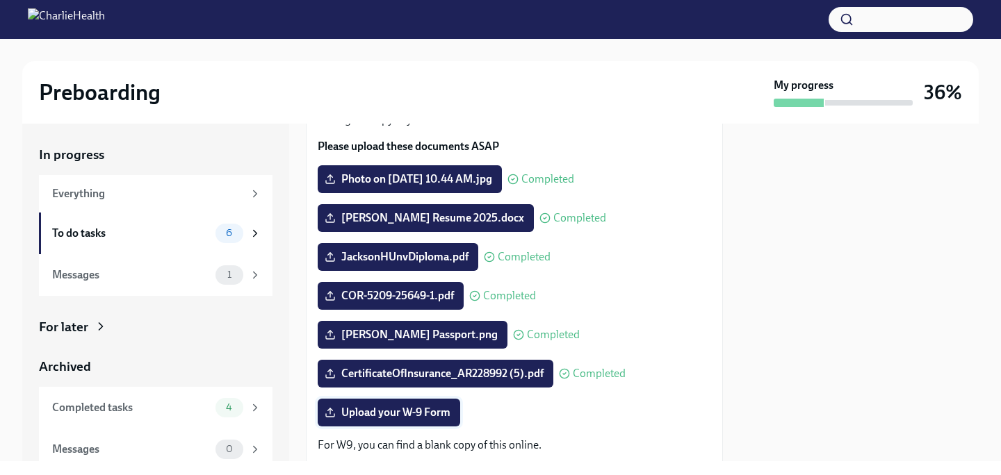
click at [441, 408] on span "Upload your W-9 Form" at bounding box center [388, 413] width 123 height 14
click at [0, 0] on input "Upload your W-9 Form" at bounding box center [0, 0] width 0 height 0
click at [129, 275] on div "Messages" at bounding box center [131, 275] width 158 height 15
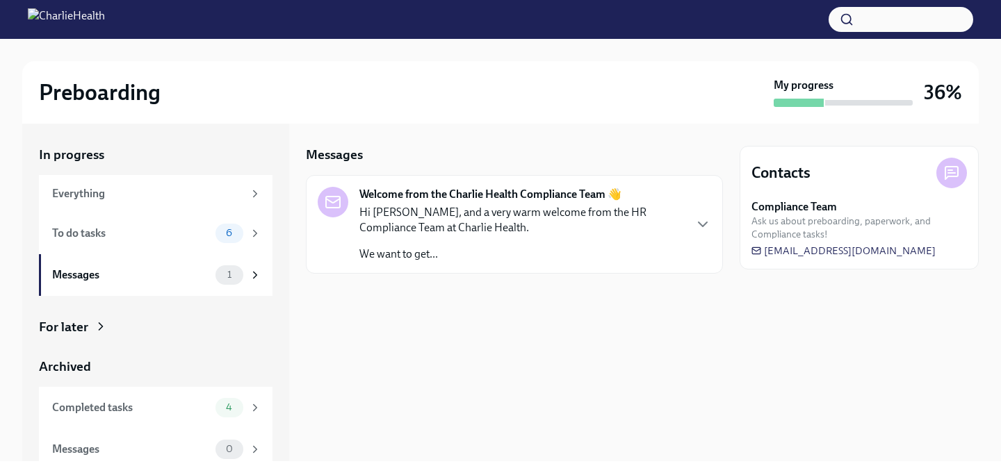
click at [539, 203] on div "Welcome from the Charlie Health Compliance Team 👋 Hi Jennifer, and a very warm …" at bounding box center [521, 224] width 324 height 75
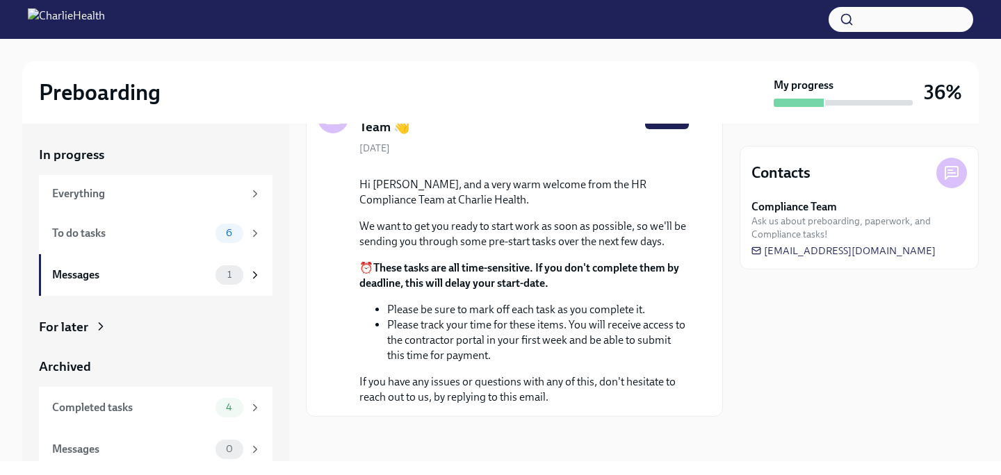
scroll to position [9, 0]
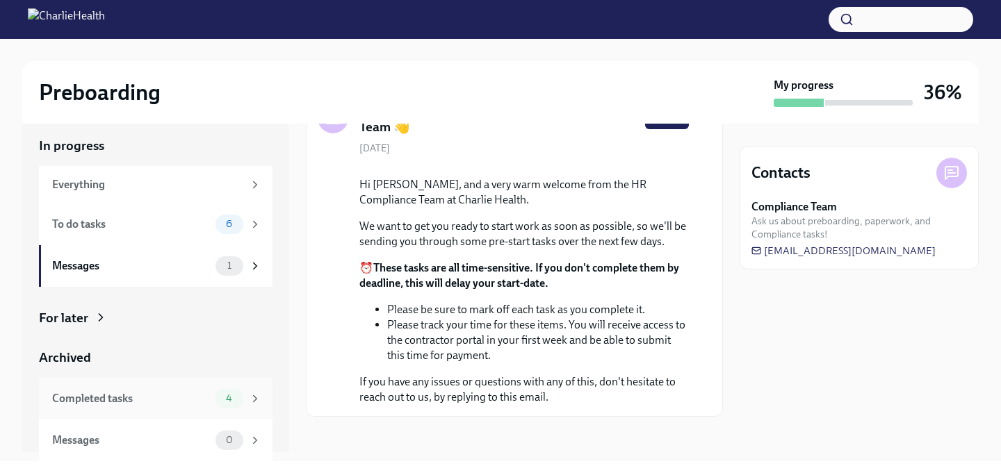
click at [145, 406] on div "Completed tasks" at bounding box center [131, 398] width 158 height 15
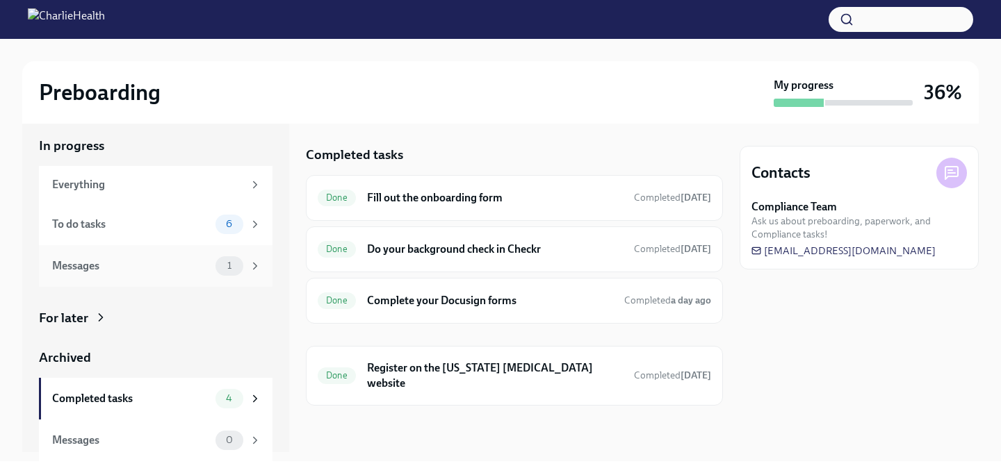
click at [150, 272] on div "Messages" at bounding box center [131, 266] width 158 height 15
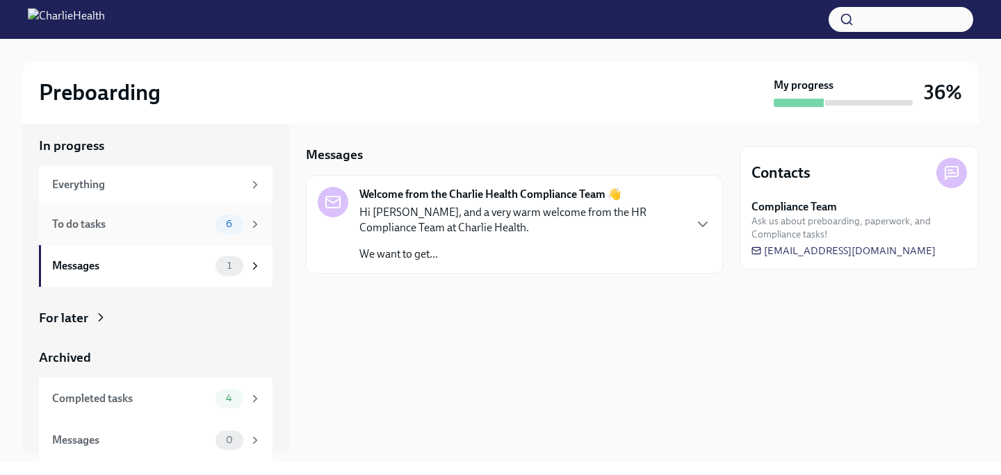
click at [149, 227] on div "To do tasks" at bounding box center [131, 224] width 158 height 15
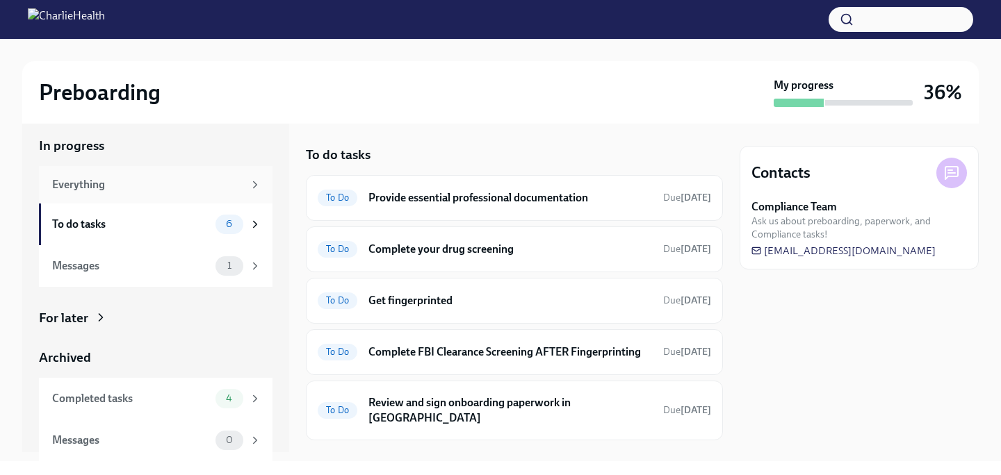
click at [168, 190] on div "Everything" at bounding box center [147, 184] width 191 height 15
